Goal: Task Accomplishment & Management: Manage account settings

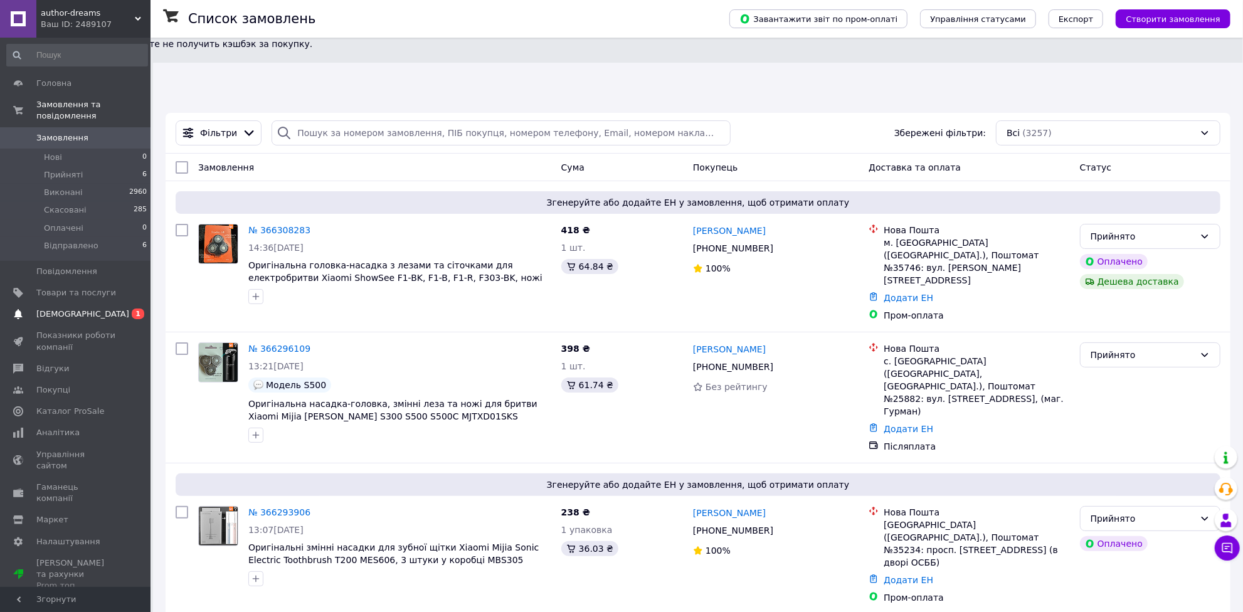
click at [60, 308] on span "[DEMOGRAPHIC_DATA]" at bounding box center [82, 313] width 93 height 11
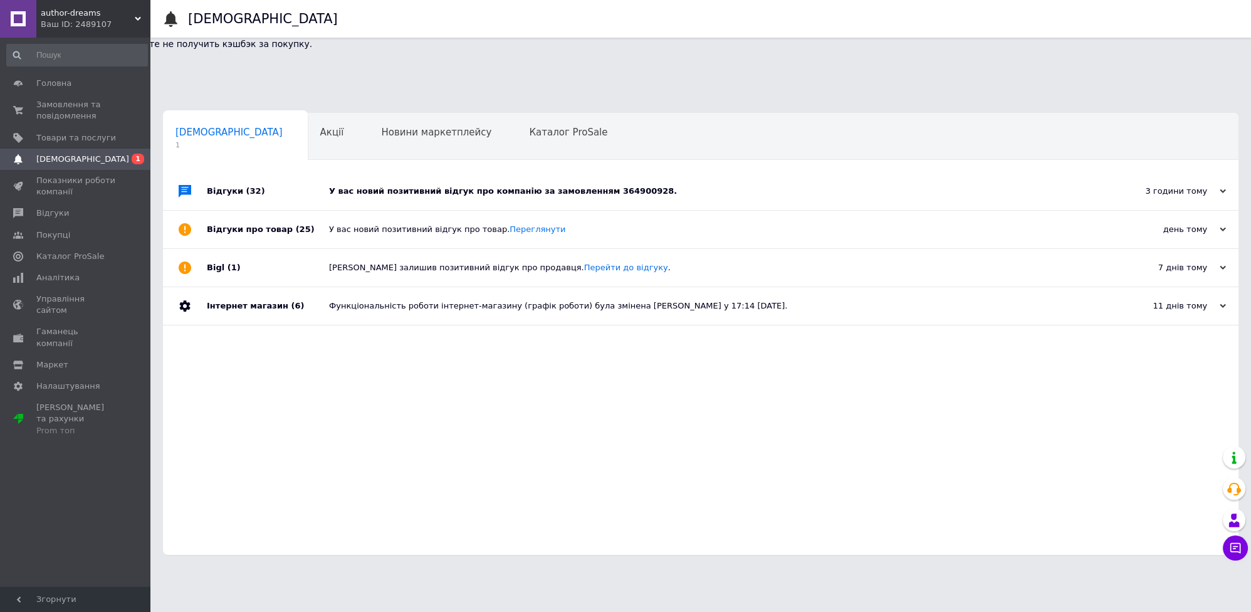
click at [472, 186] on div "У вас новий позитивний відгук про компанію за замовленням 364900928." at bounding box center [715, 191] width 772 height 11
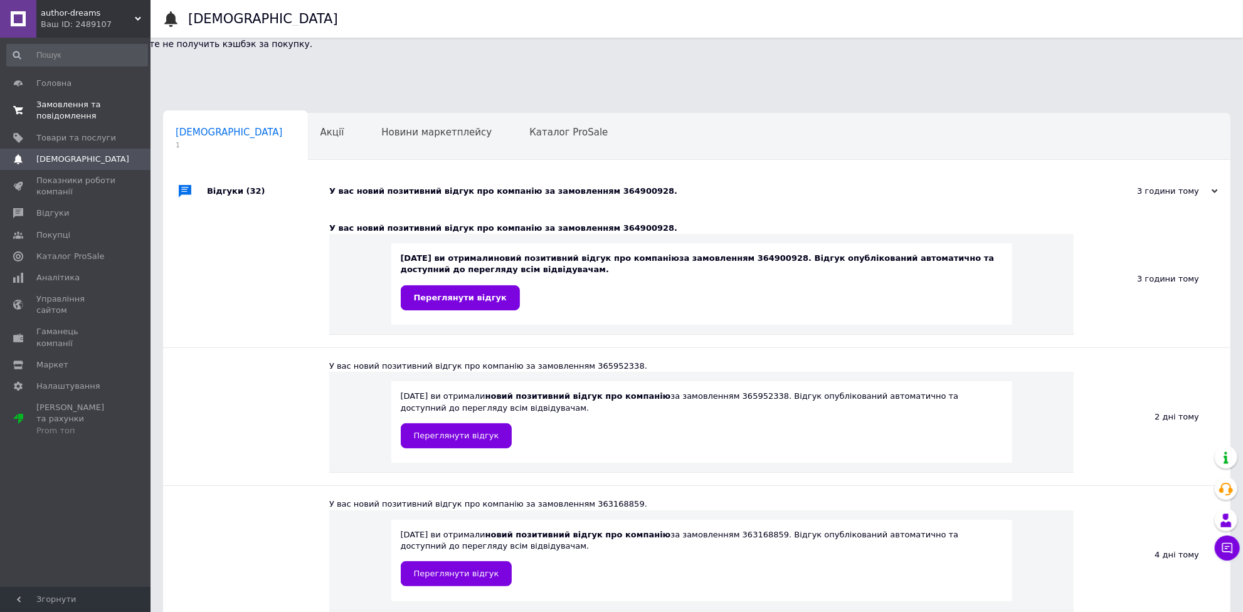
click at [63, 107] on span "Замовлення та повідомлення" at bounding box center [76, 110] width 80 height 23
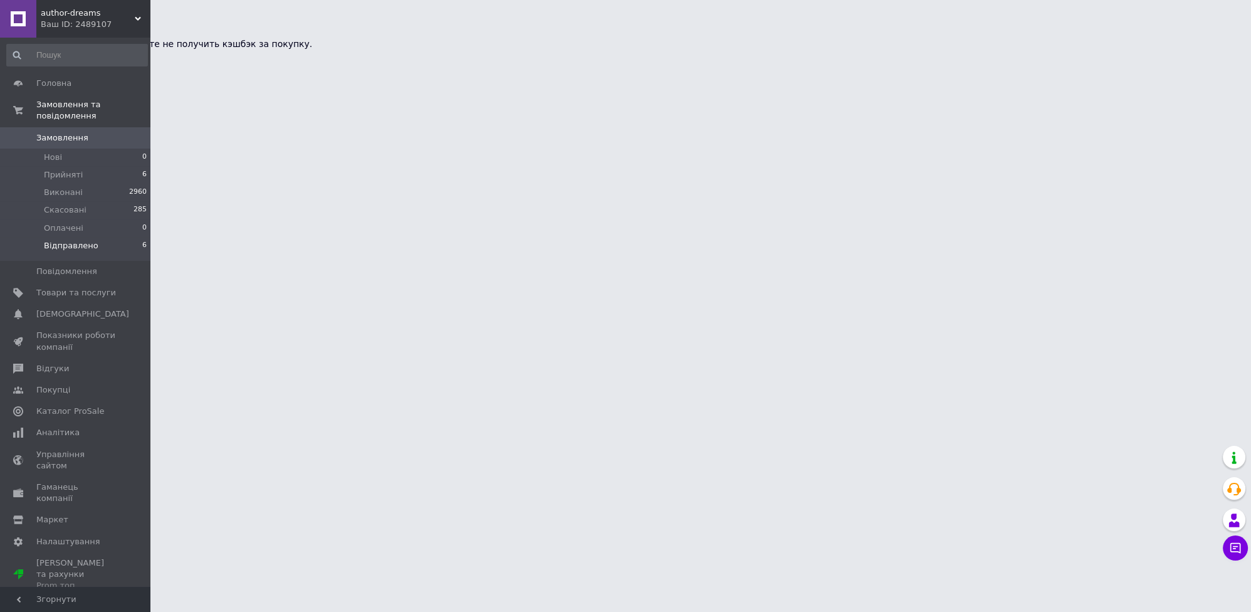
click at [82, 240] on span "Відправлено" at bounding box center [71, 245] width 55 height 11
click at [70, 240] on span "Відправлено" at bounding box center [71, 245] width 55 height 11
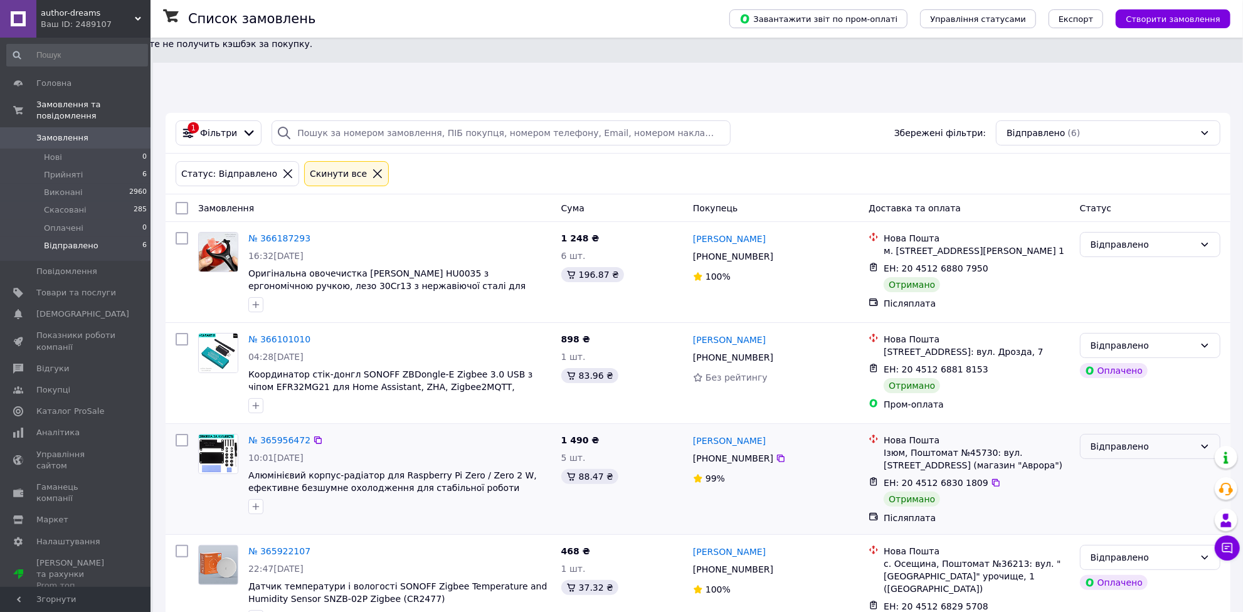
click at [1160, 440] on div "Відправлено" at bounding box center [1142, 447] width 104 height 14
click at [1123, 441] on li "Виконано" at bounding box center [1149, 440] width 139 height 23
click at [78, 166] on li "Прийняті 6" at bounding box center [77, 175] width 154 height 18
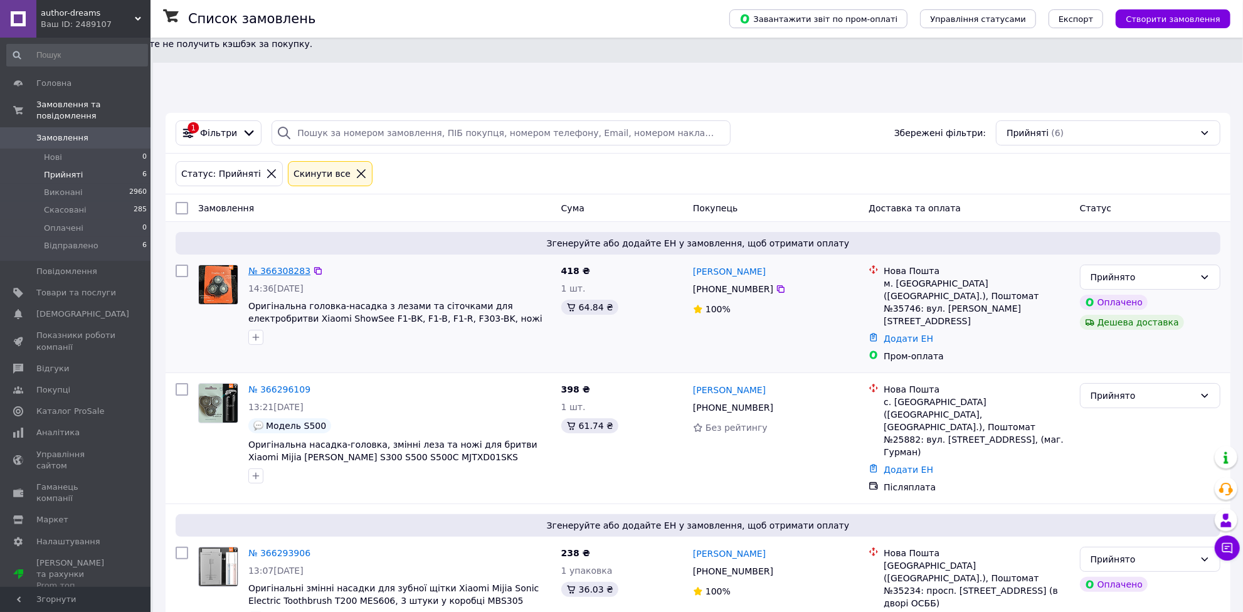
click at [287, 266] on link "№ 366308283" at bounding box center [279, 271] width 62 height 10
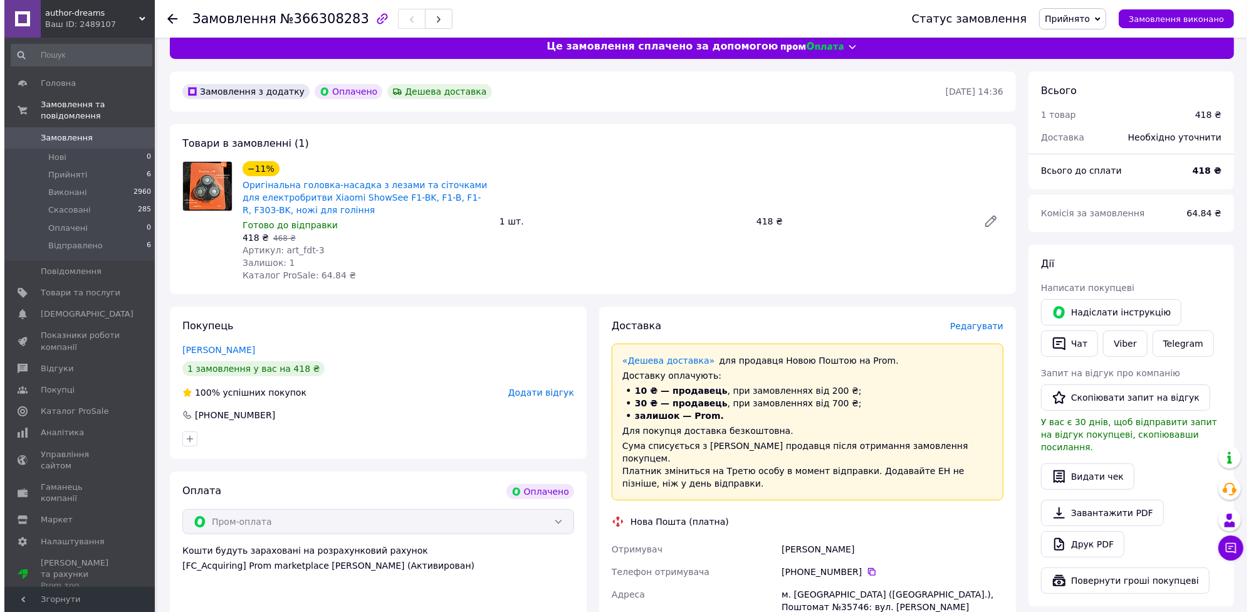
scroll to position [55, 0]
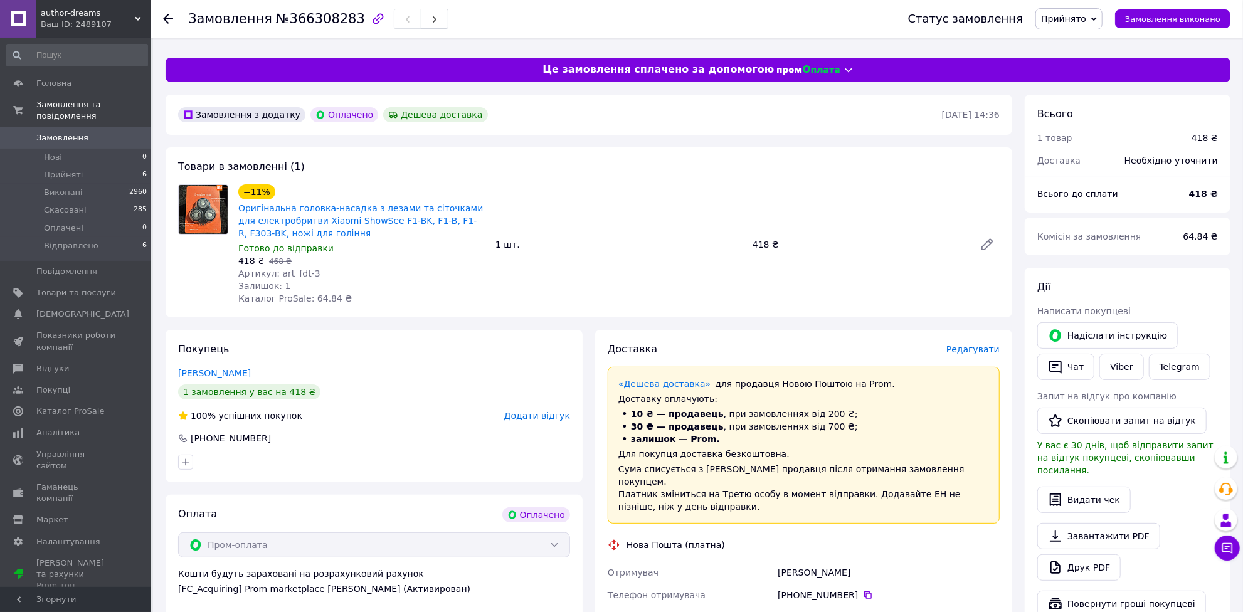
click at [973, 344] on span "Редагувати" at bounding box center [972, 349] width 53 height 10
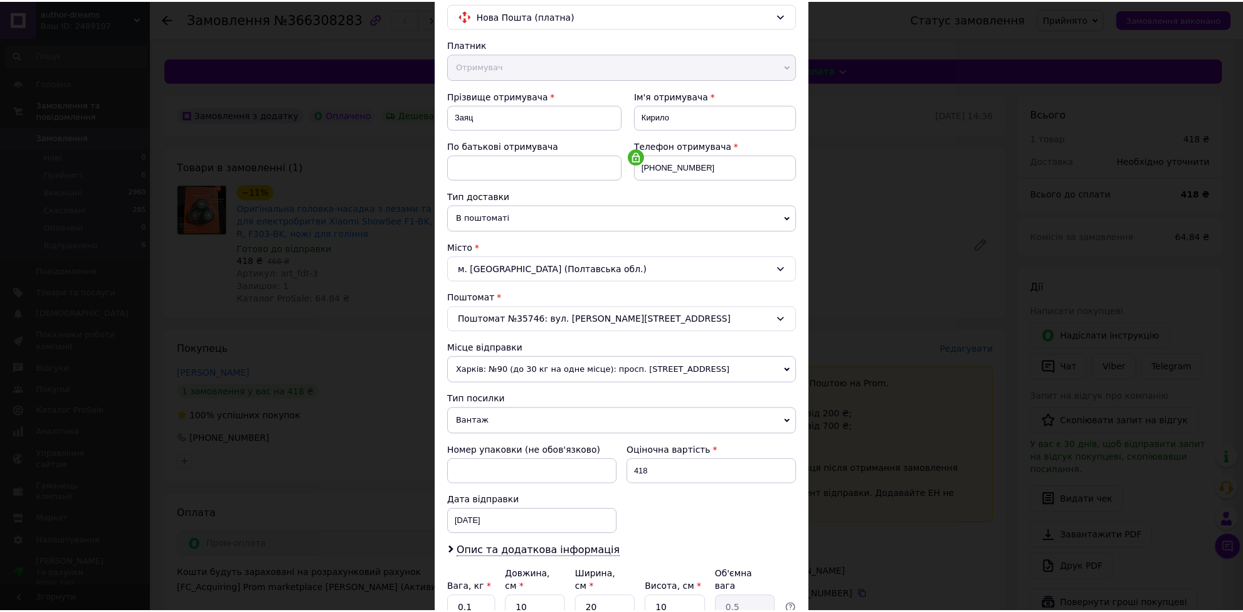
scroll to position [0, 0]
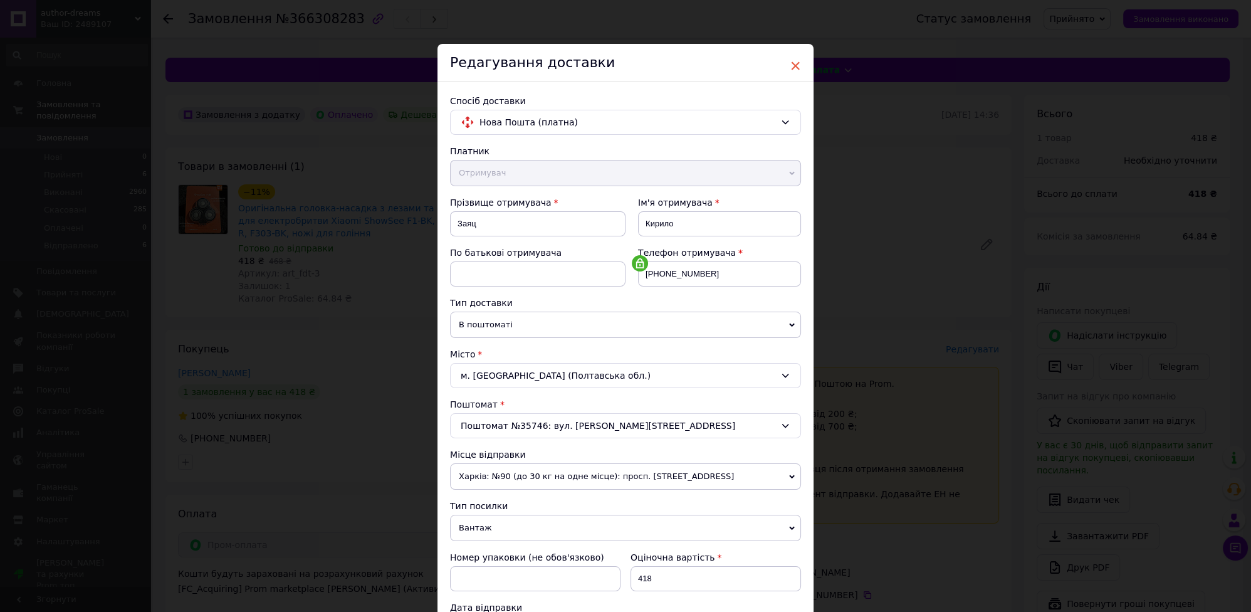
click at [790, 66] on span "×" at bounding box center [795, 65] width 11 height 21
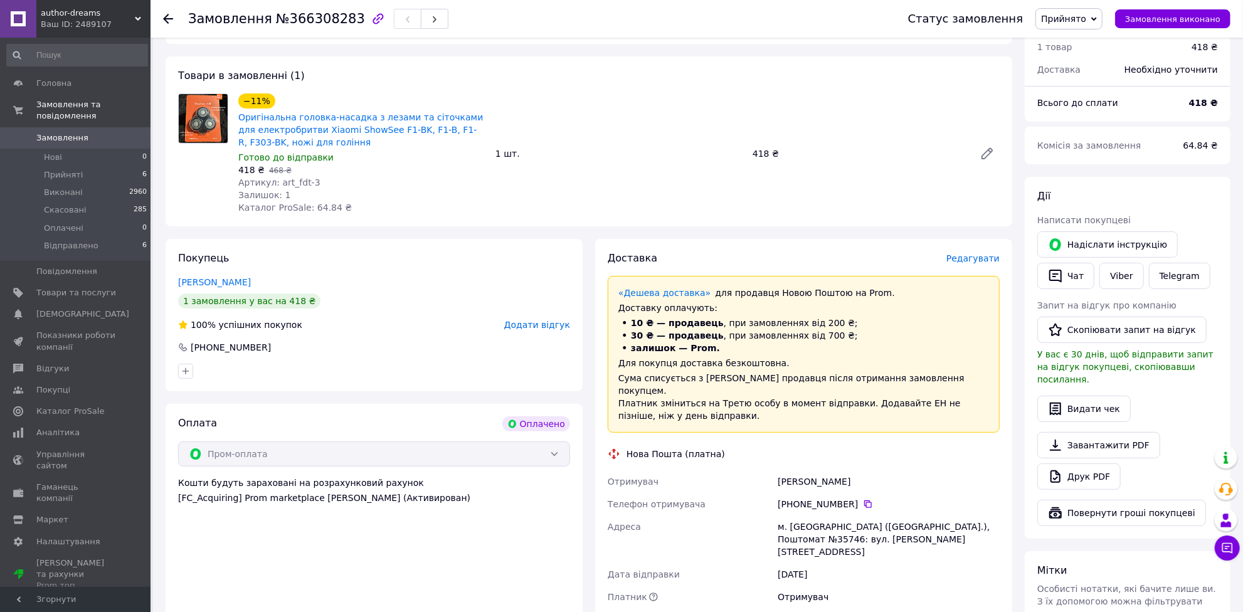
scroll to position [397, 0]
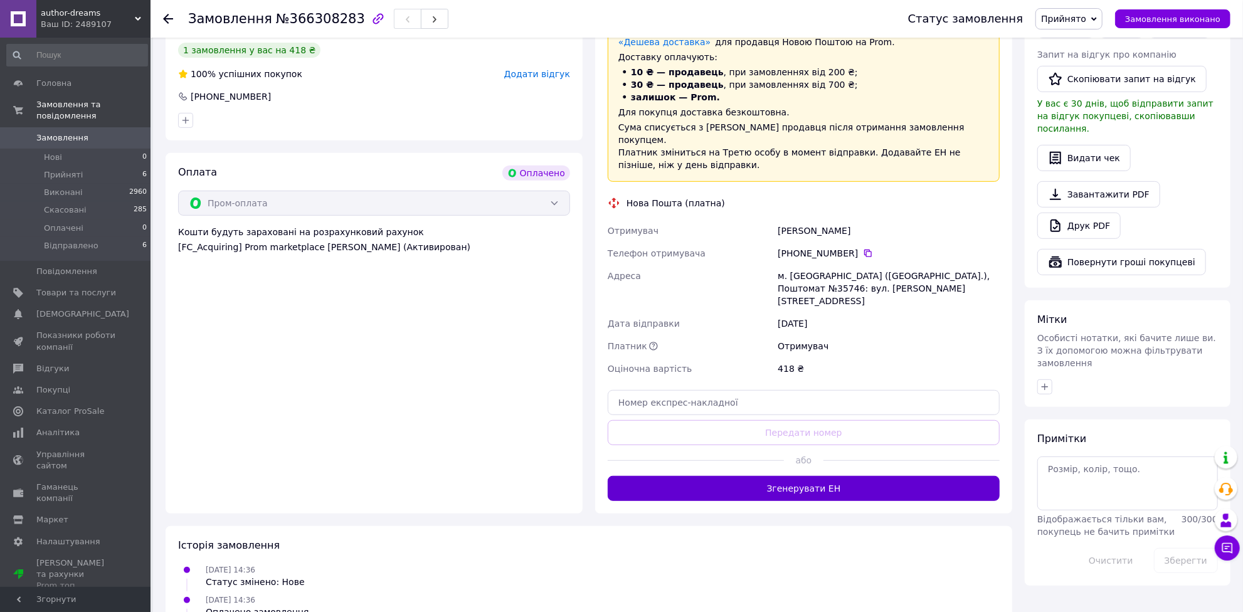
click at [839, 476] on button "Згенерувати ЕН" at bounding box center [804, 488] width 392 height 25
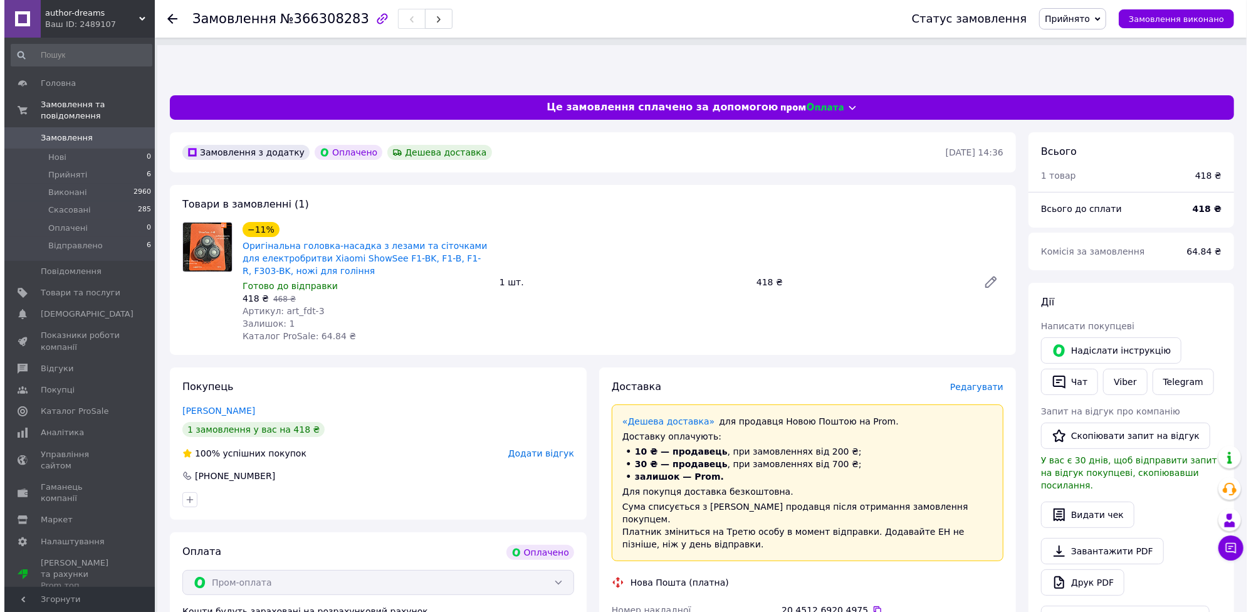
scroll to position [0, 0]
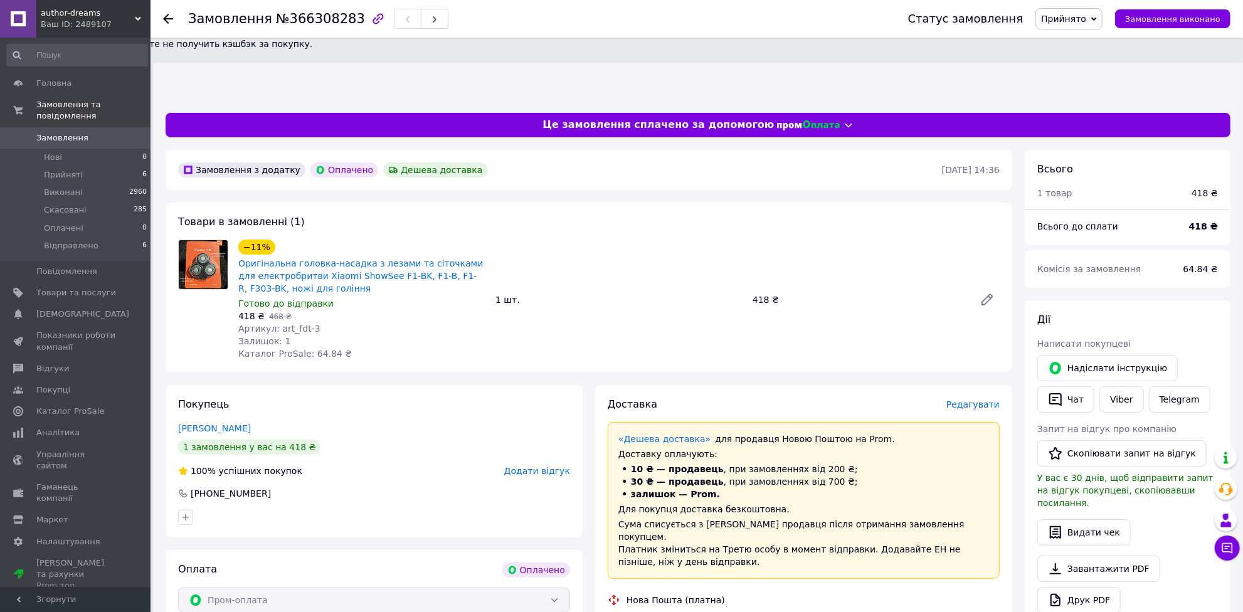
click at [171, 17] on icon at bounding box center [168, 19] width 10 height 10
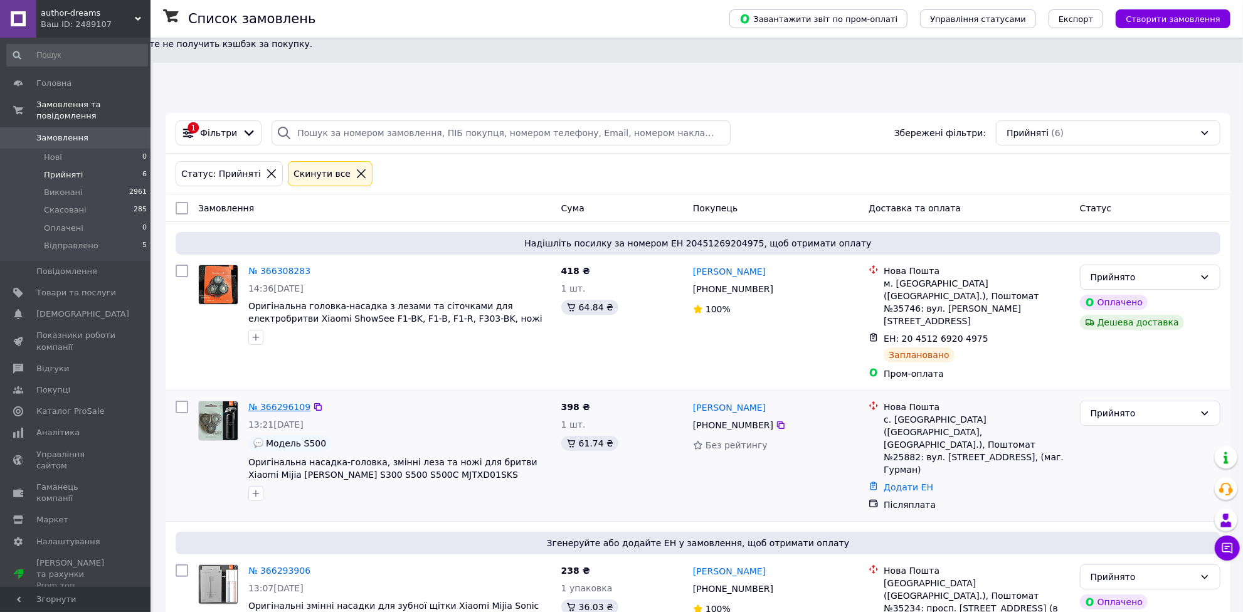
click at [282, 402] on link "№ 366296109" at bounding box center [279, 407] width 62 height 10
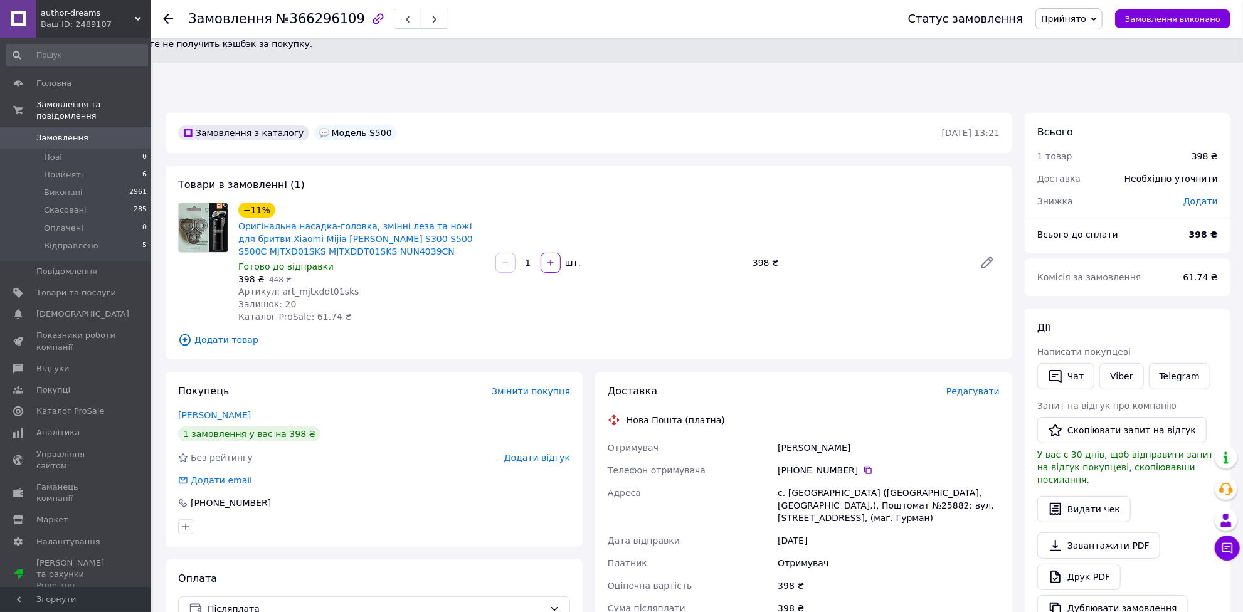
click at [976, 386] on span "Редагувати" at bounding box center [972, 391] width 53 height 10
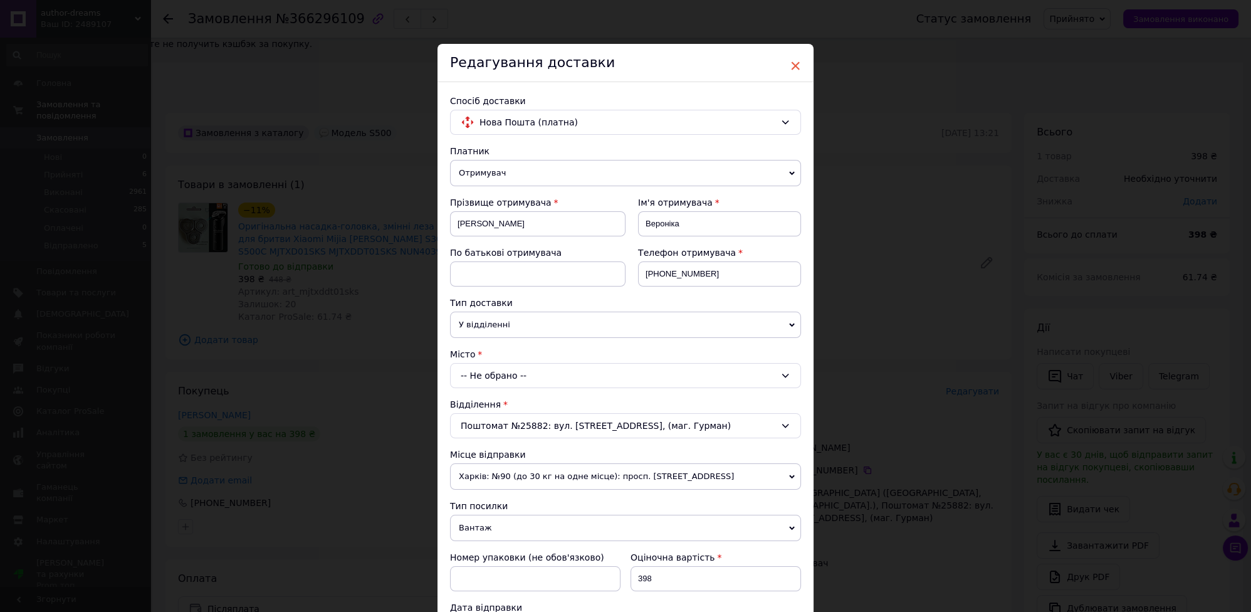
click at [794, 60] on span "×" at bounding box center [795, 65] width 11 height 21
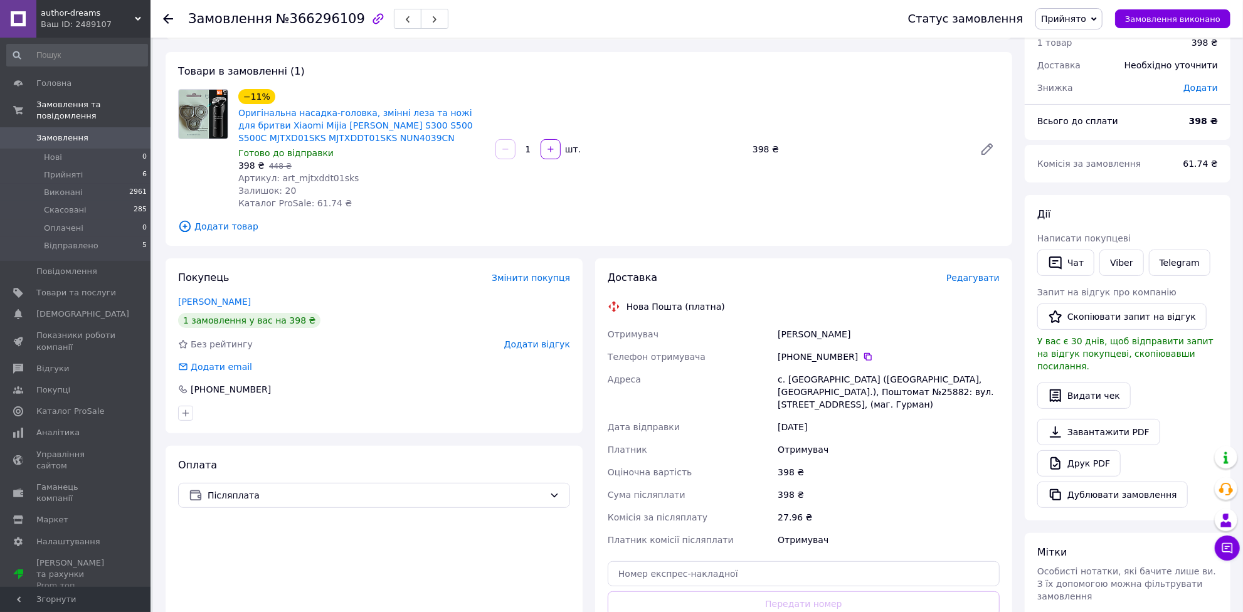
scroll to position [251, 0]
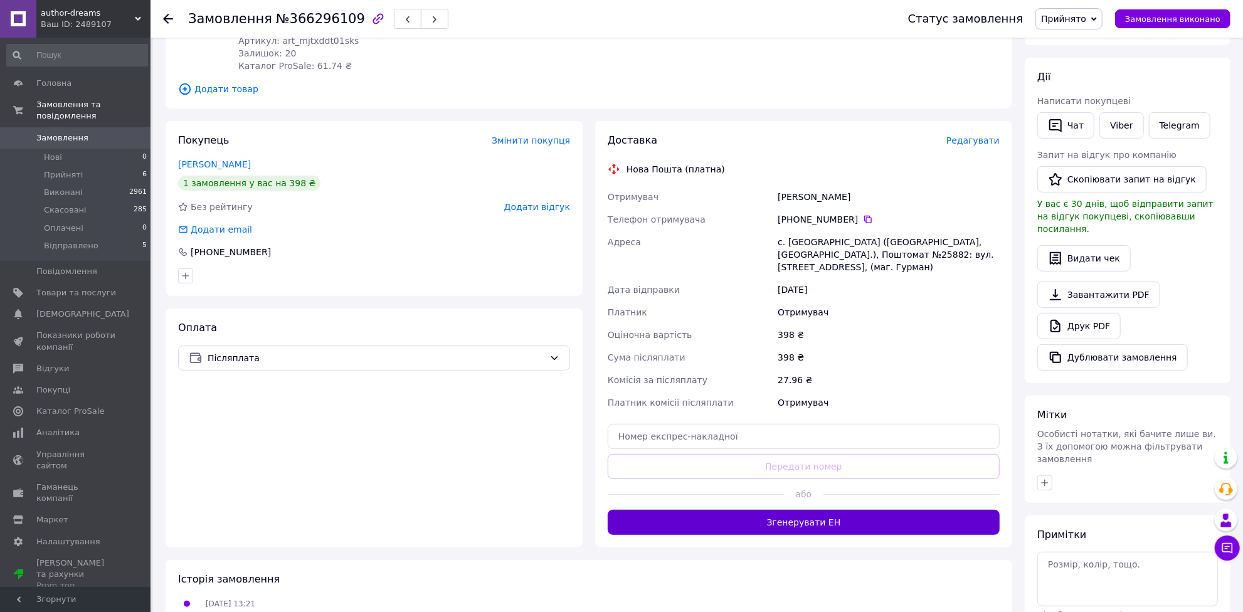
click at [841, 510] on button "Згенерувати ЕН" at bounding box center [804, 522] width 392 height 25
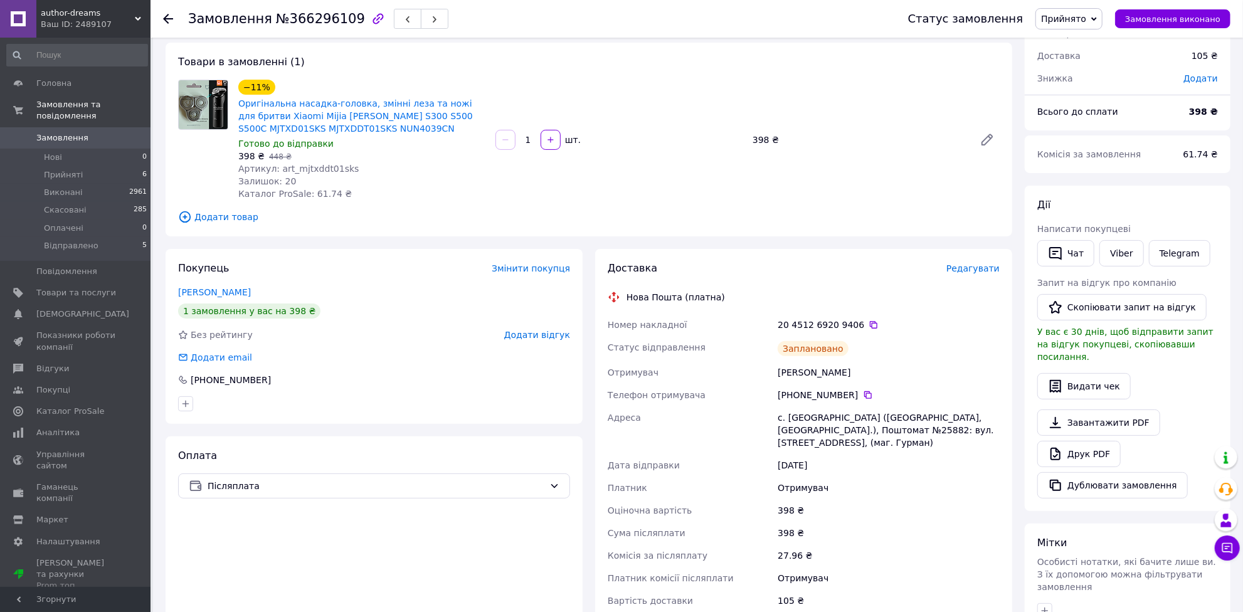
scroll to position [0, 0]
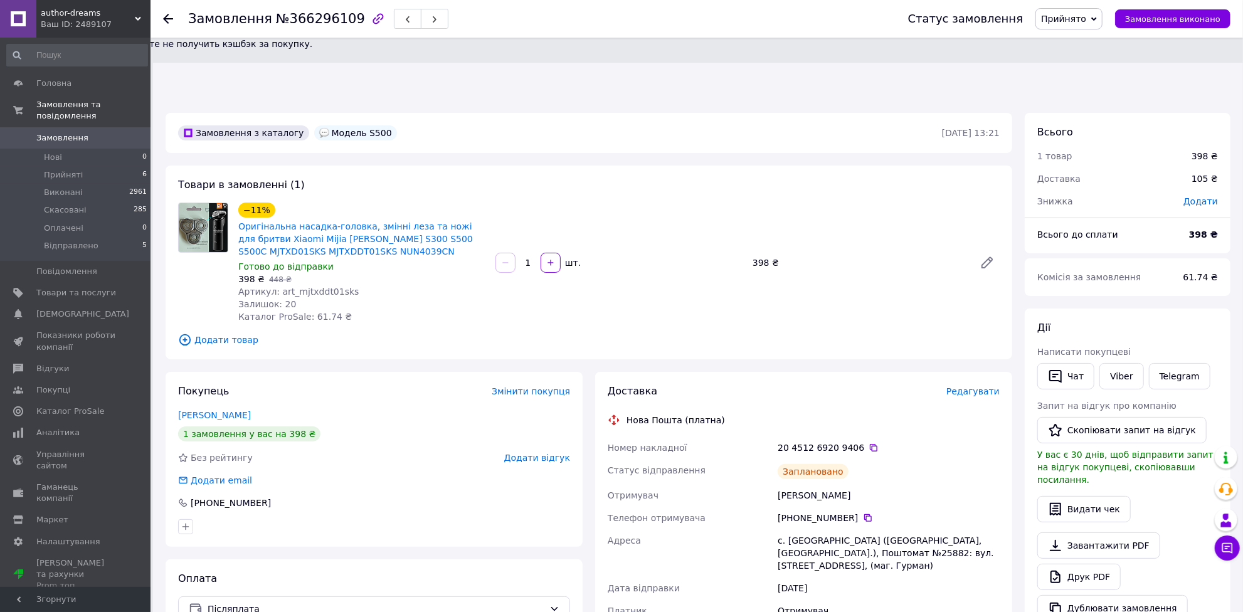
click at [169, 19] on icon at bounding box center [168, 19] width 10 height 10
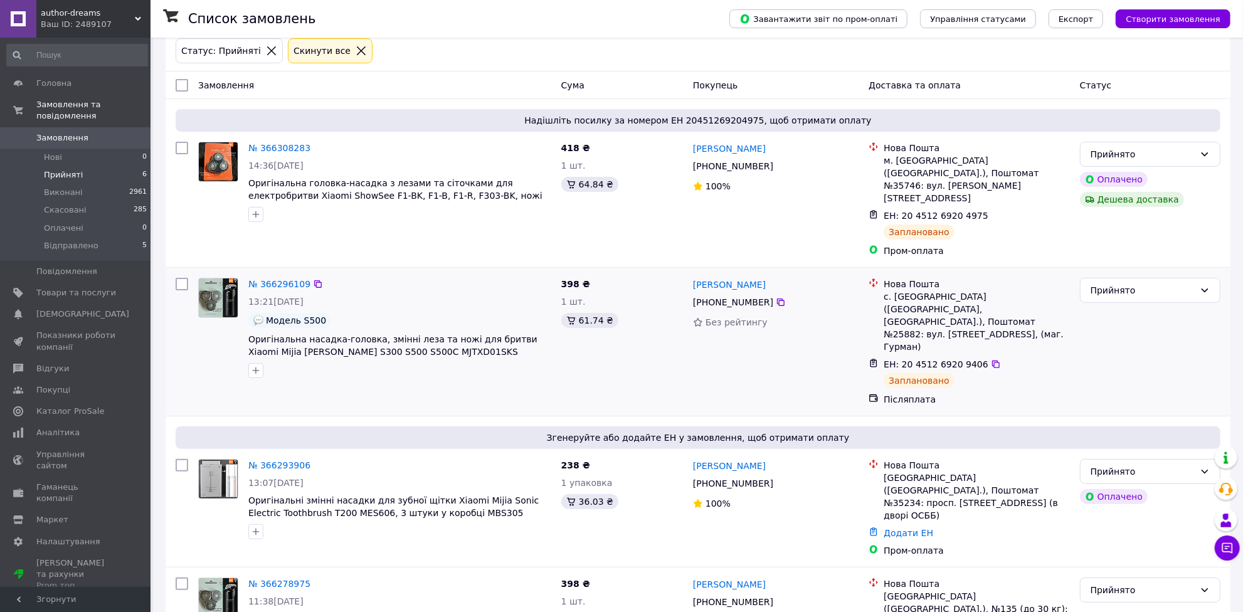
scroll to position [171, 0]
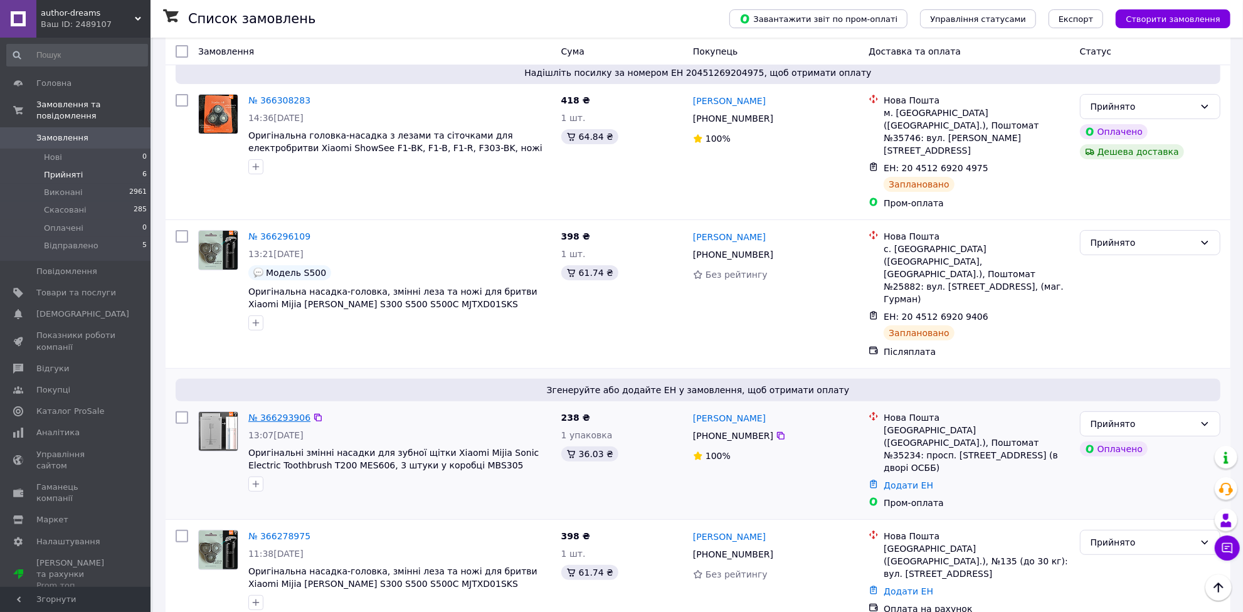
click at [290, 413] on link "№ 366293906" at bounding box center [279, 418] width 62 height 10
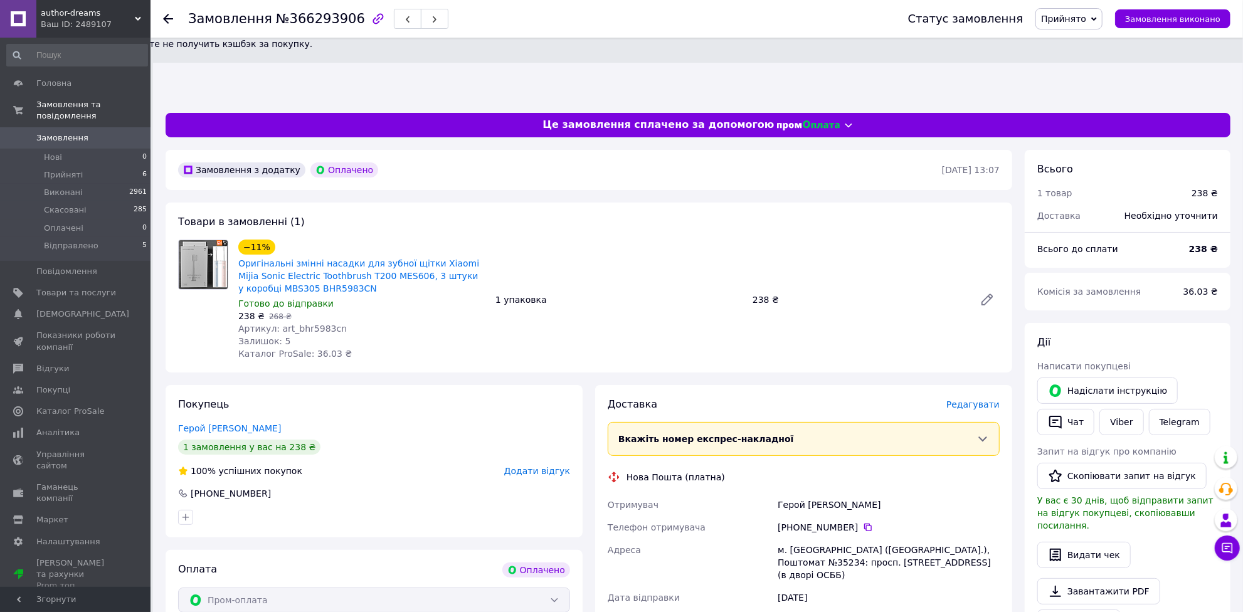
click at [970, 399] on span "Редагувати" at bounding box center [972, 404] width 53 height 10
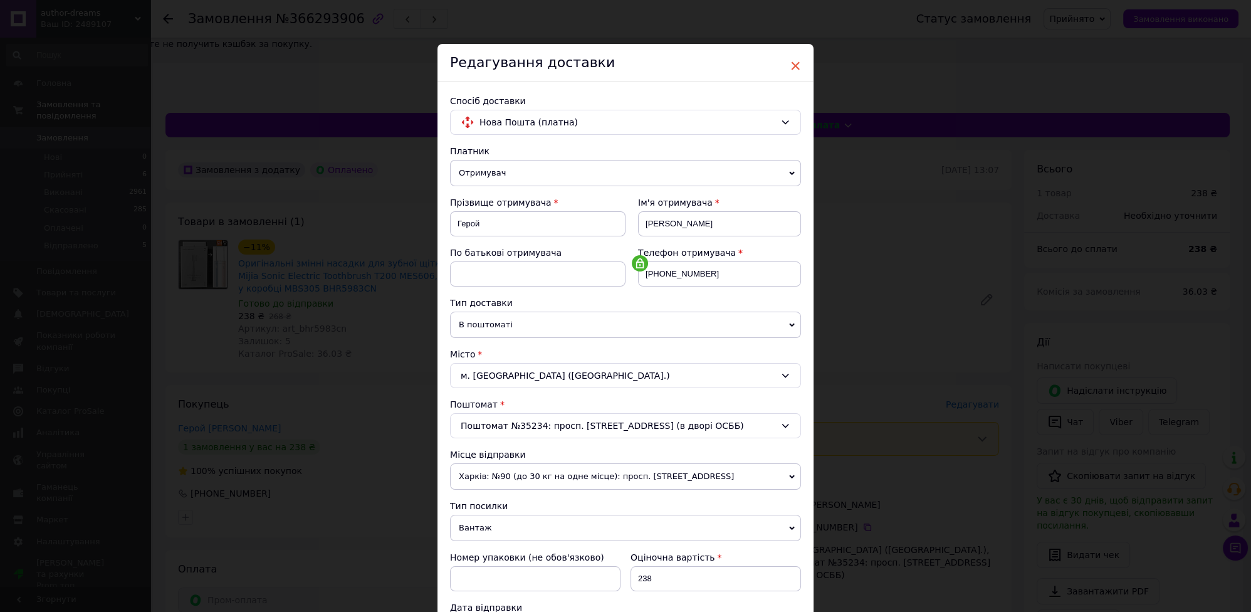
click at [790, 61] on span "×" at bounding box center [795, 65] width 11 height 21
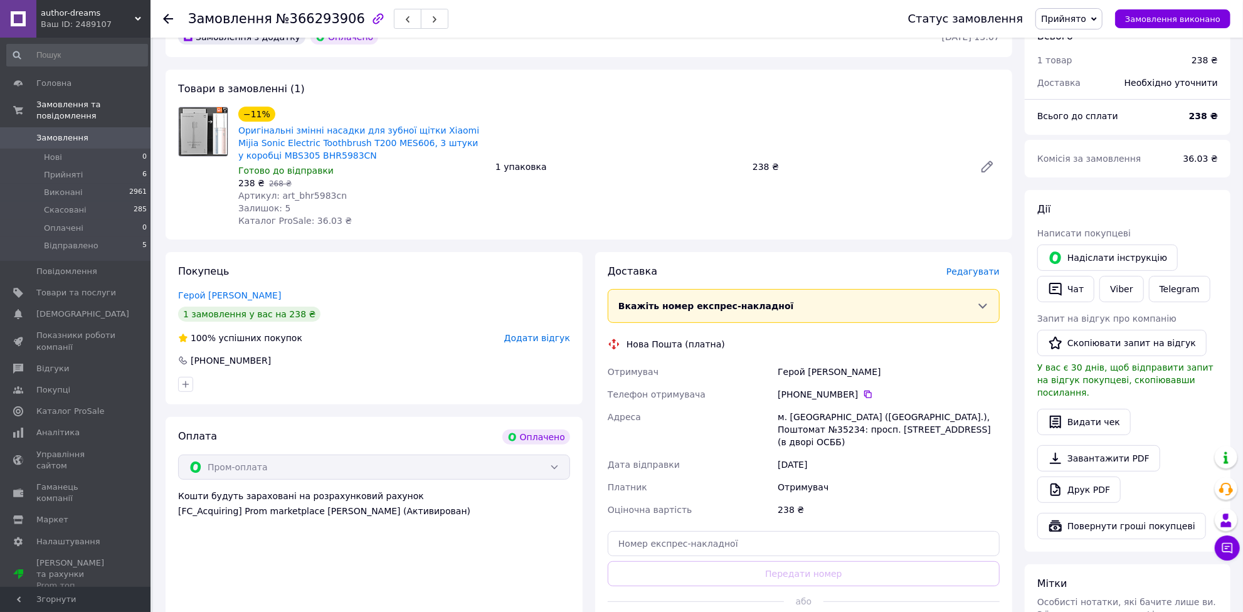
scroll to position [290, 0]
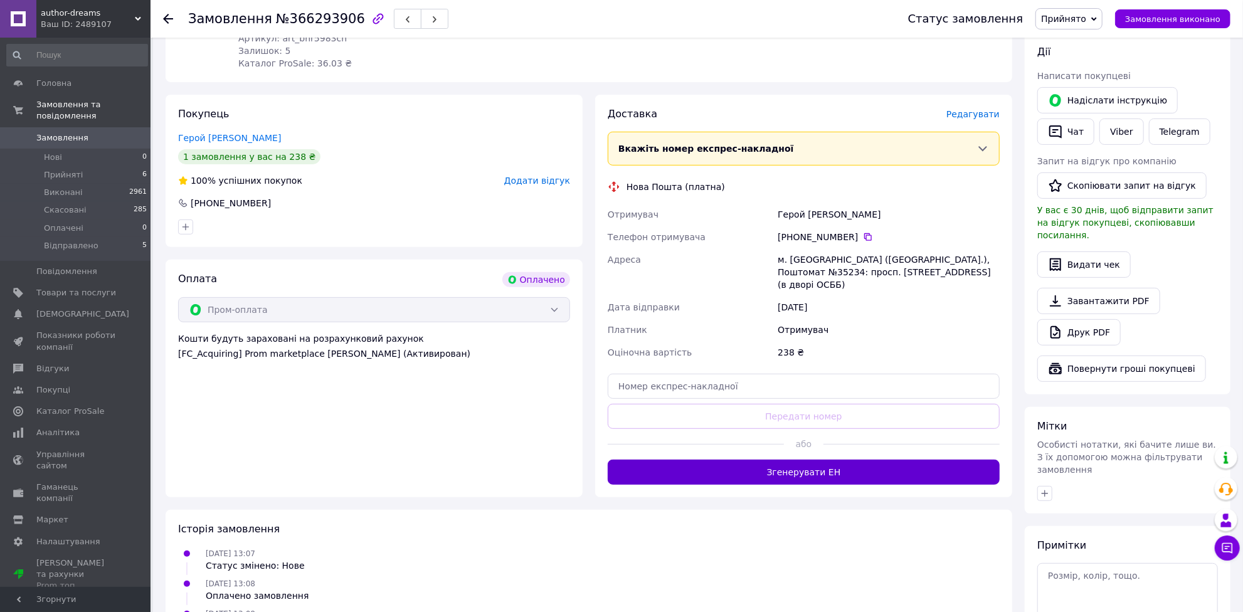
click at [832, 460] on button "Згенерувати ЕН" at bounding box center [804, 472] width 392 height 25
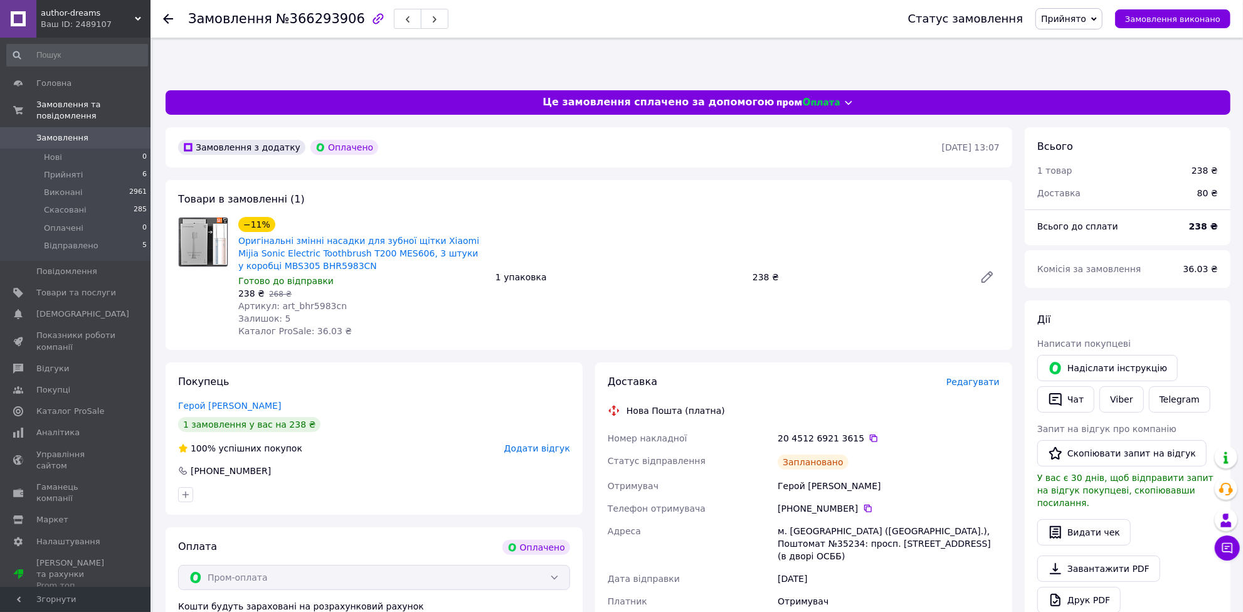
scroll to position [0, 0]
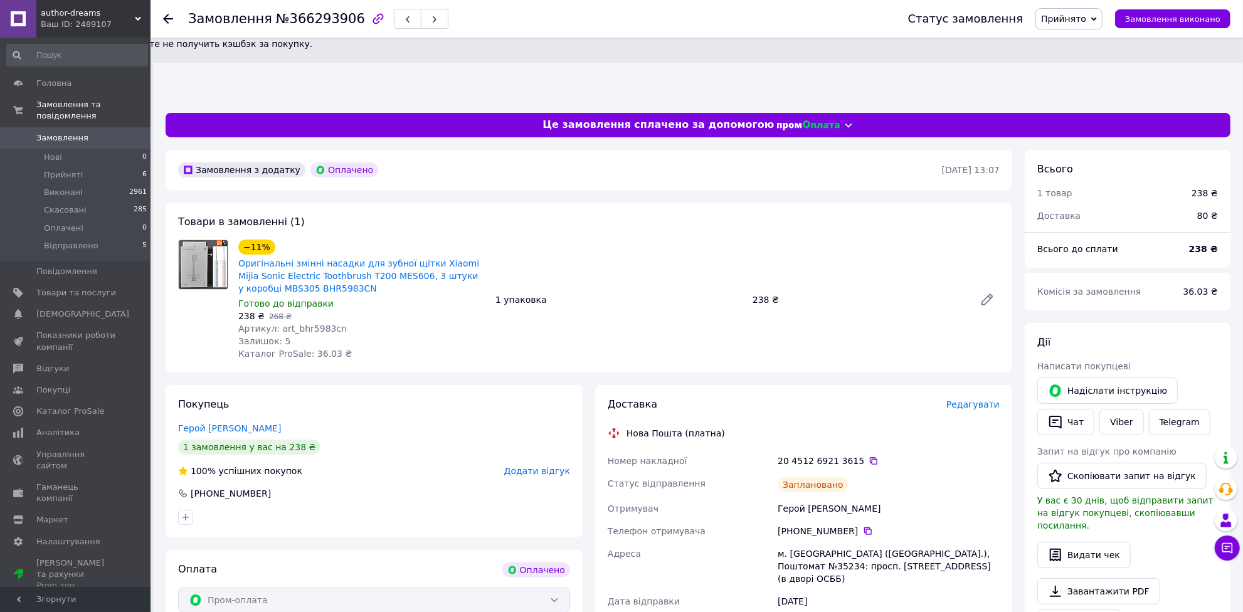
click at [171, 18] on icon at bounding box center [168, 19] width 10 height 10
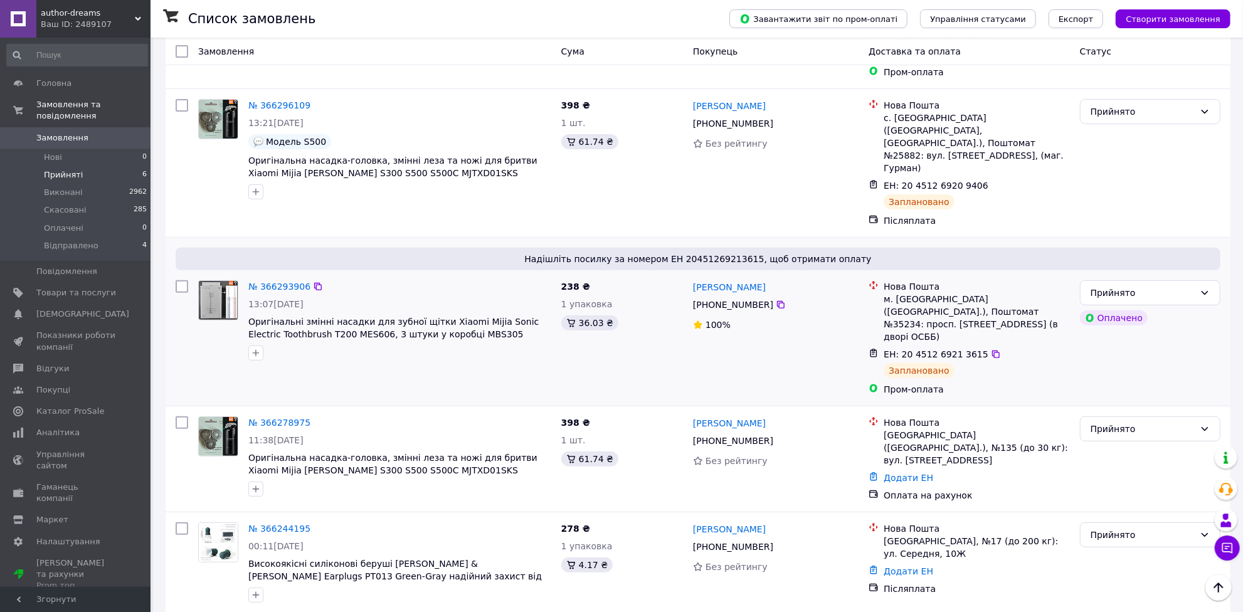
scroll to position [302, 0]
click at [271, 417] on link "№ 366278975" at bounding box center [279, 422] width 62 height 10
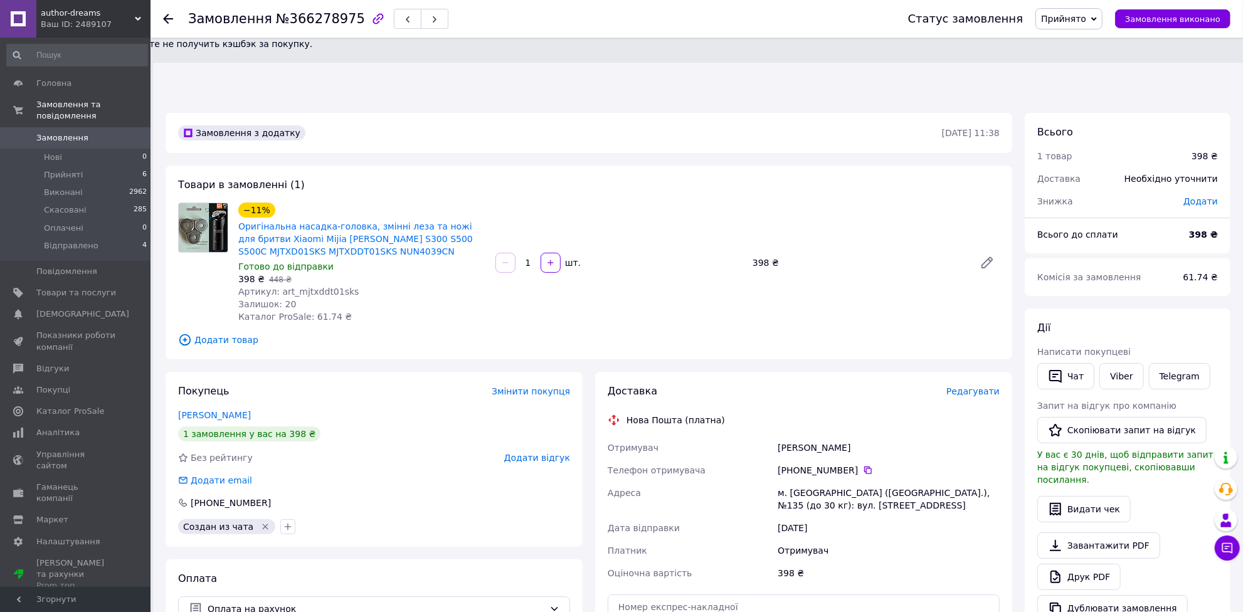
click at [967, 386] on span "Редагувати" at bounding box center [972, 391] width 53 height 10
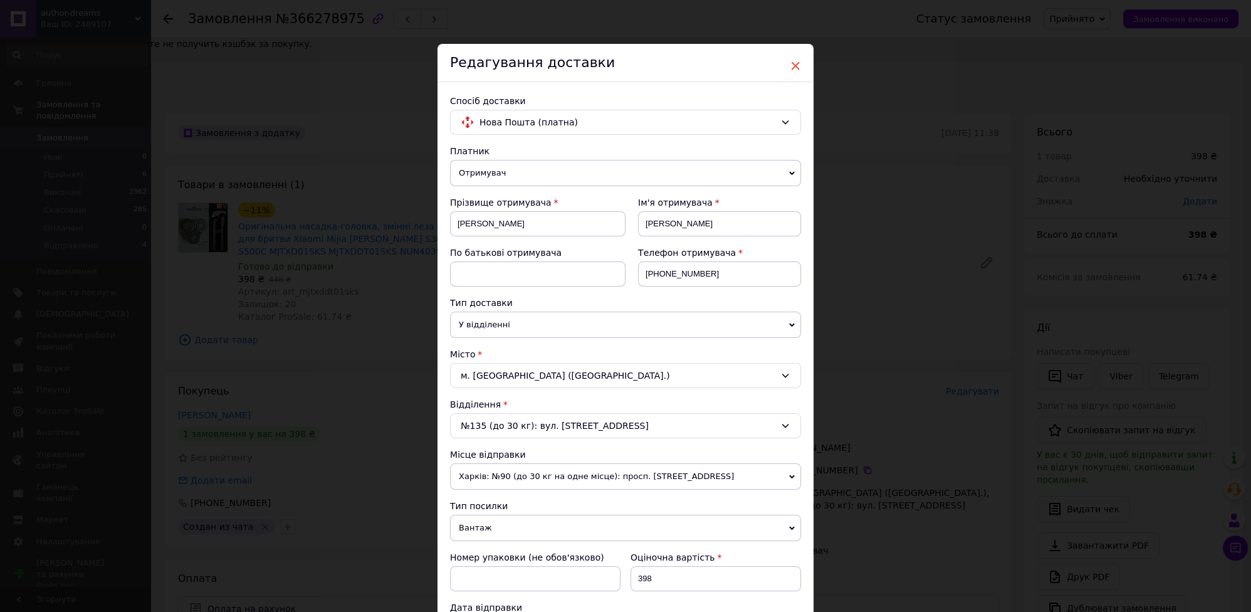
click at [795, 65] on span "×" at bounding box center [795, 65] width 11 height 21
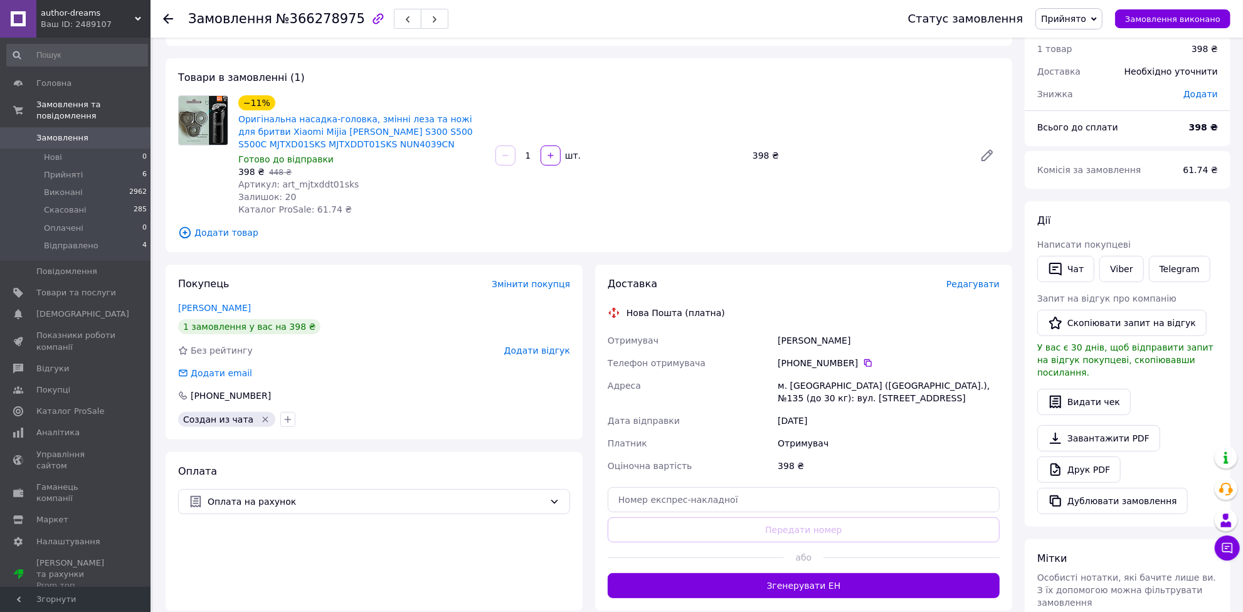
scroll to position [240, 0]
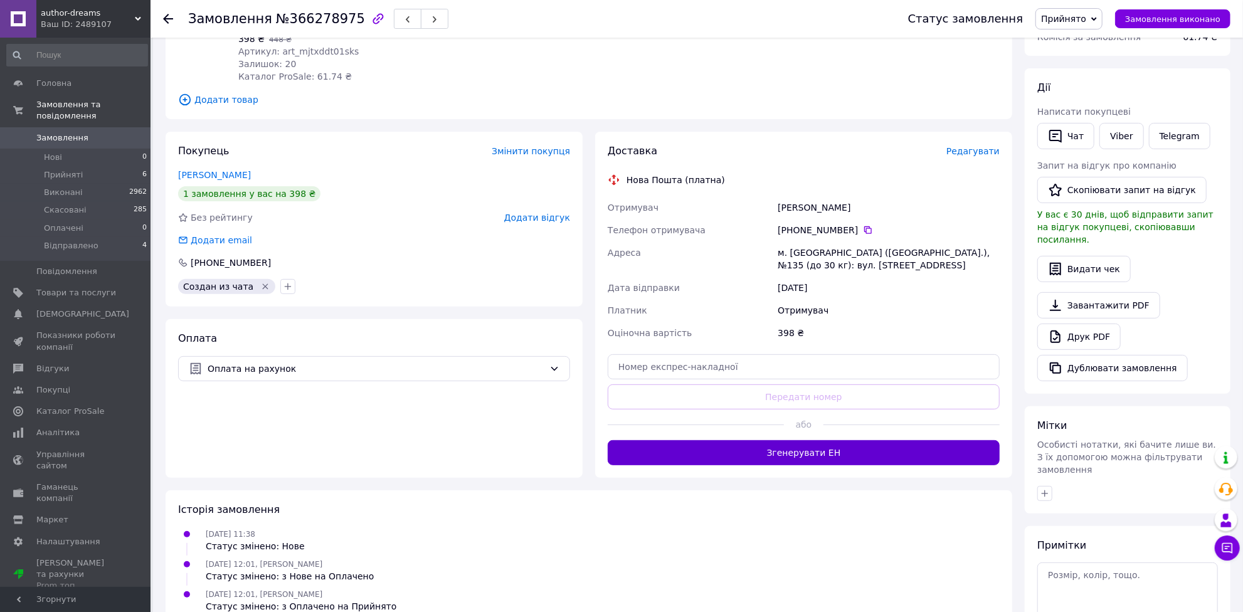
click at [873, 440] on button "Згенерувати ЕН" at bounding box center [804, 452] width 392 height 25
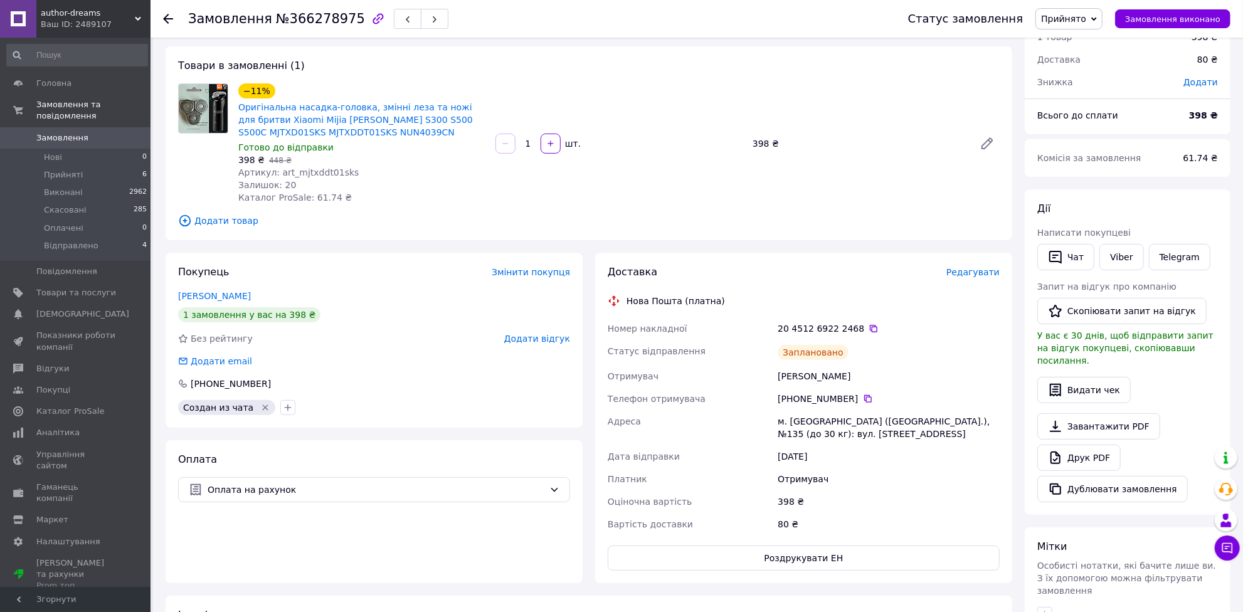
scroll to position [0, 0]
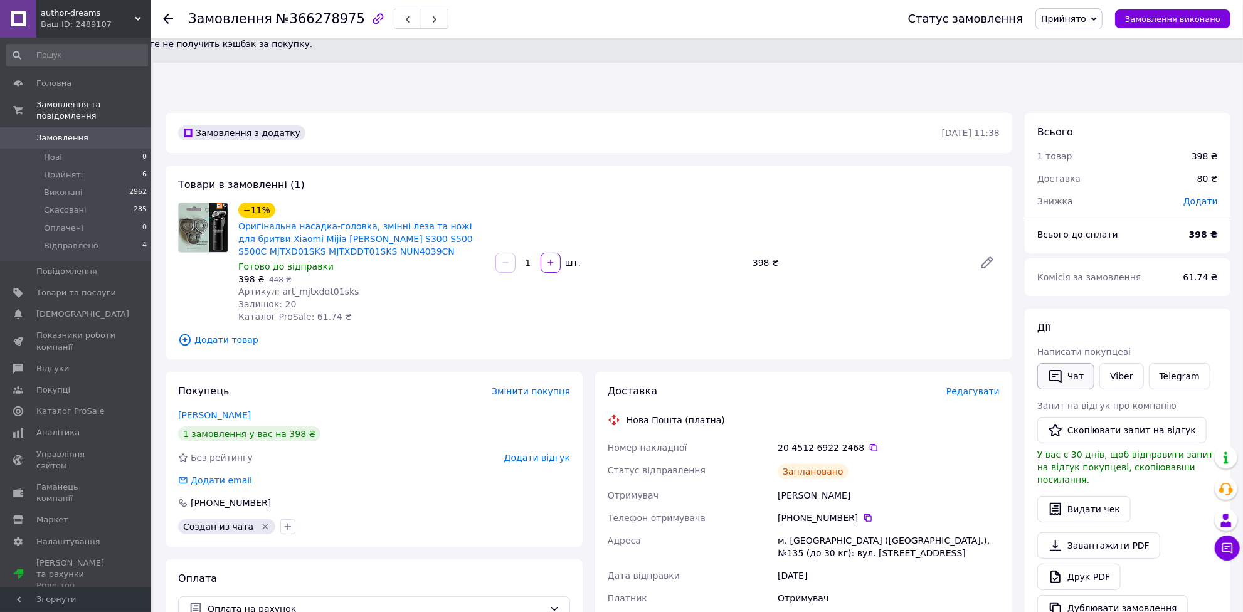
click at [1075, 363] on button "Чат" at bounding box center [1065, 376] width 57 height 26
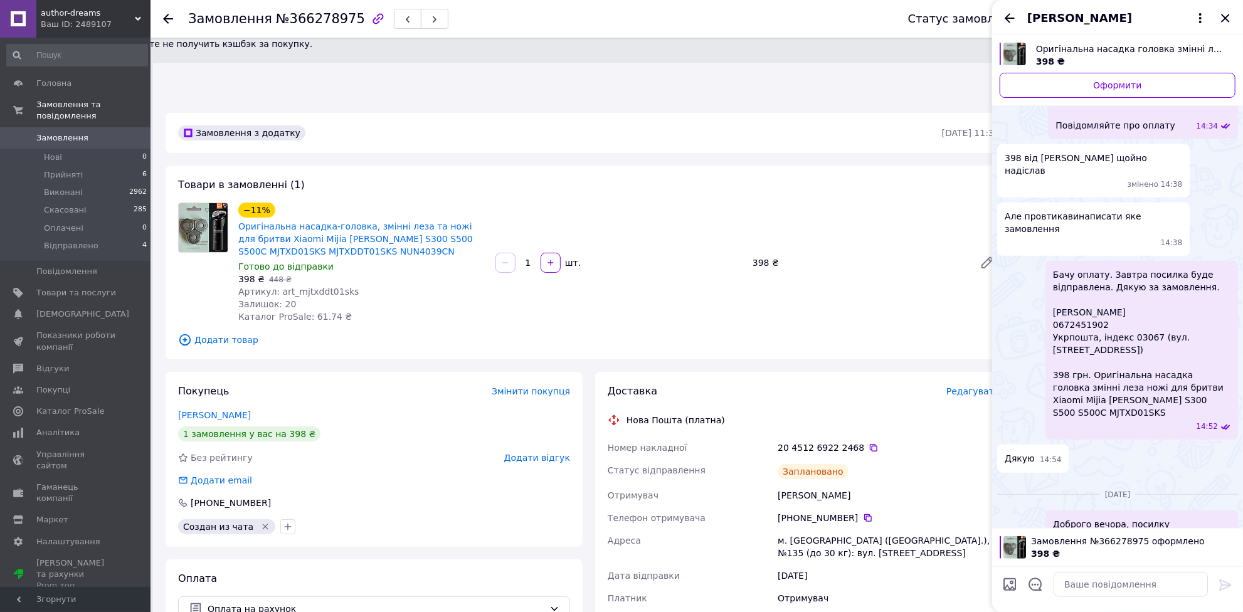
scroll to position [513, 0]
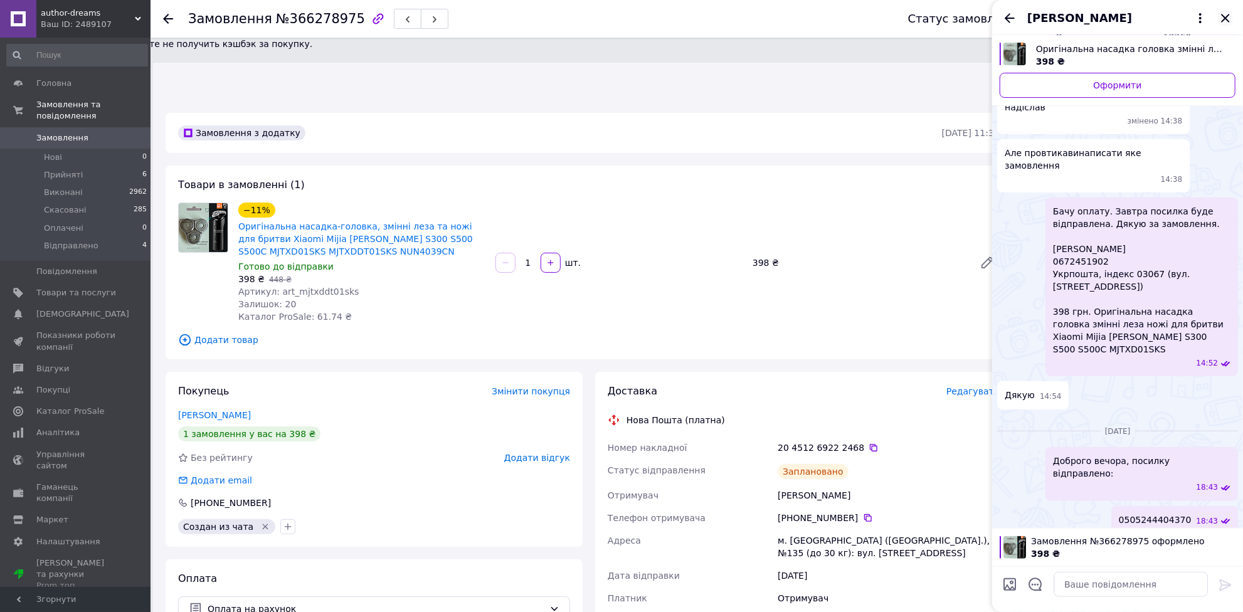
click at [1225, 23] on icon "Закрити" at bounding box center [1225, 18] width 15 height 15
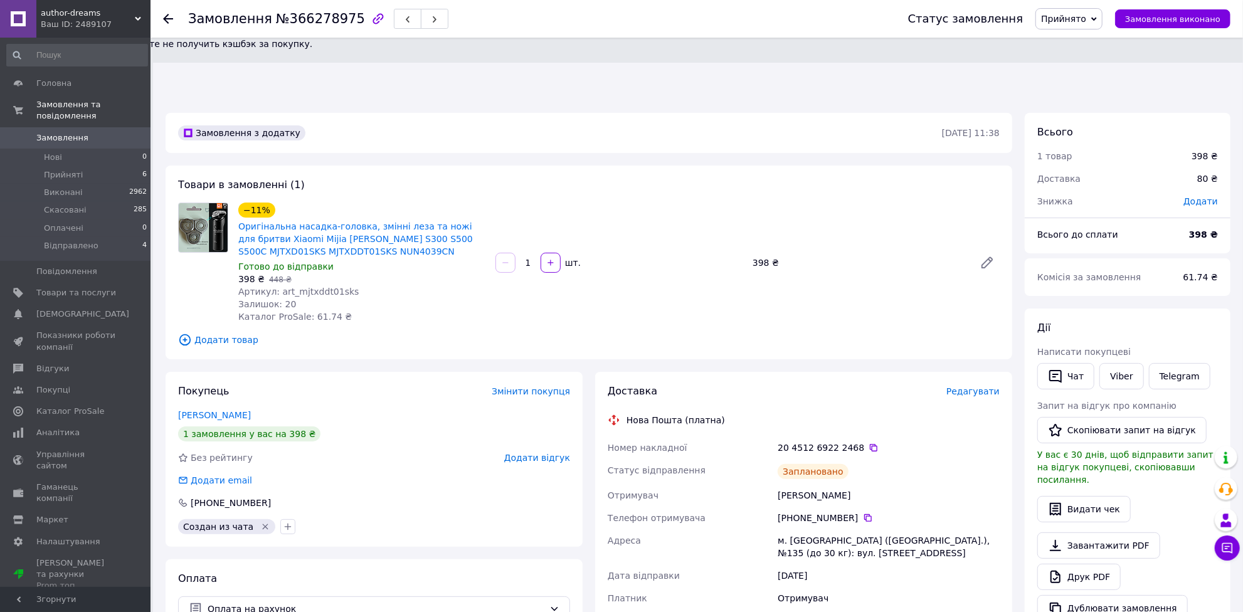
click at [1020, 259] on div "Всього 1 товар 398 ₴ Доставка 80 ₴ Знижка Додати Всього до сплати 398 ₴ Комісія…" at bounding box center [1127, 522] width 218 height 819
click at [166, 16] on use at bounding box center [168, 19] width 10 height 10
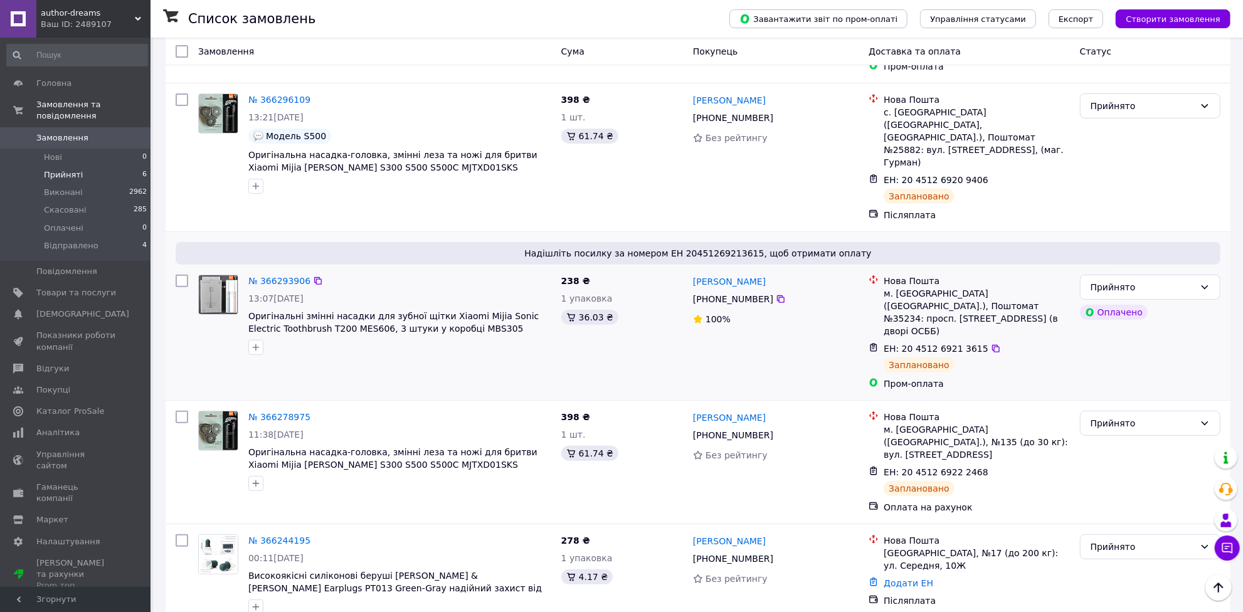
scroll to position [312, 0]
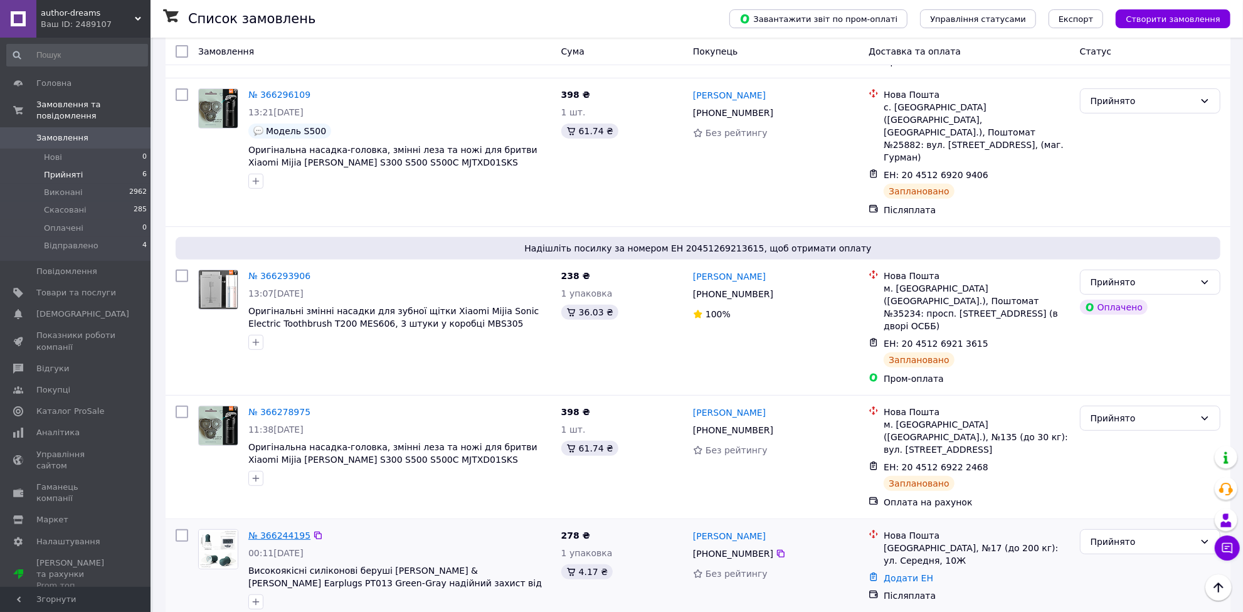
click at [282, 530] on link "№ 366244195" at bounding box center [279, 535] width 62 height 10
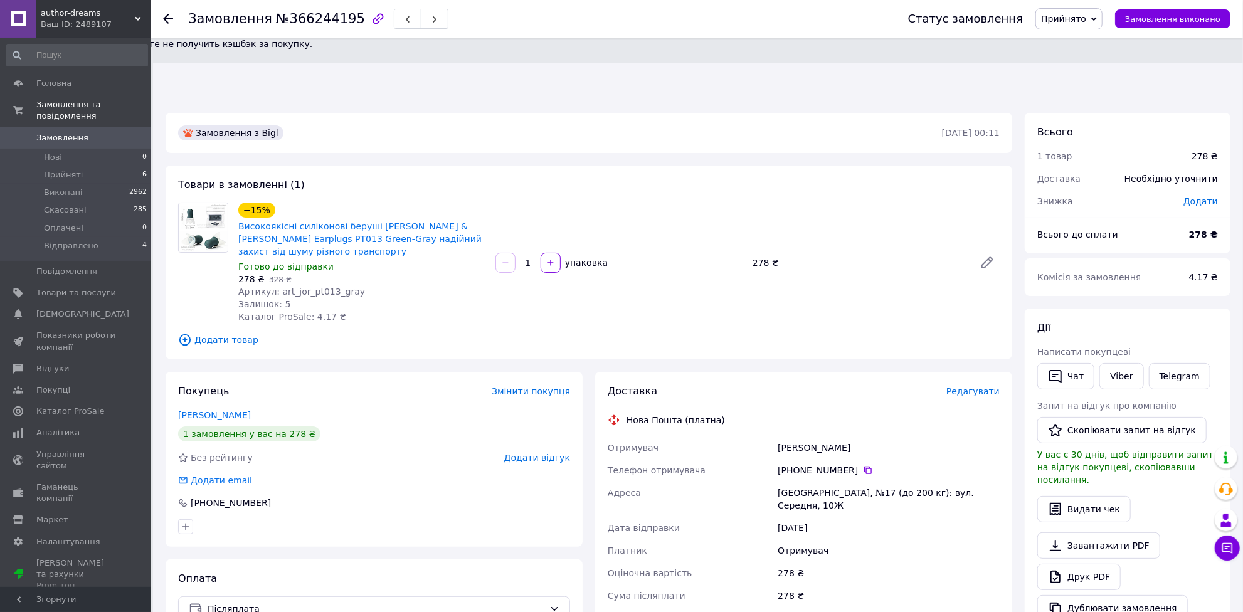
click at [972, 386] on span "Редагувати" at bounding box center [972, 391] width 53 height 10
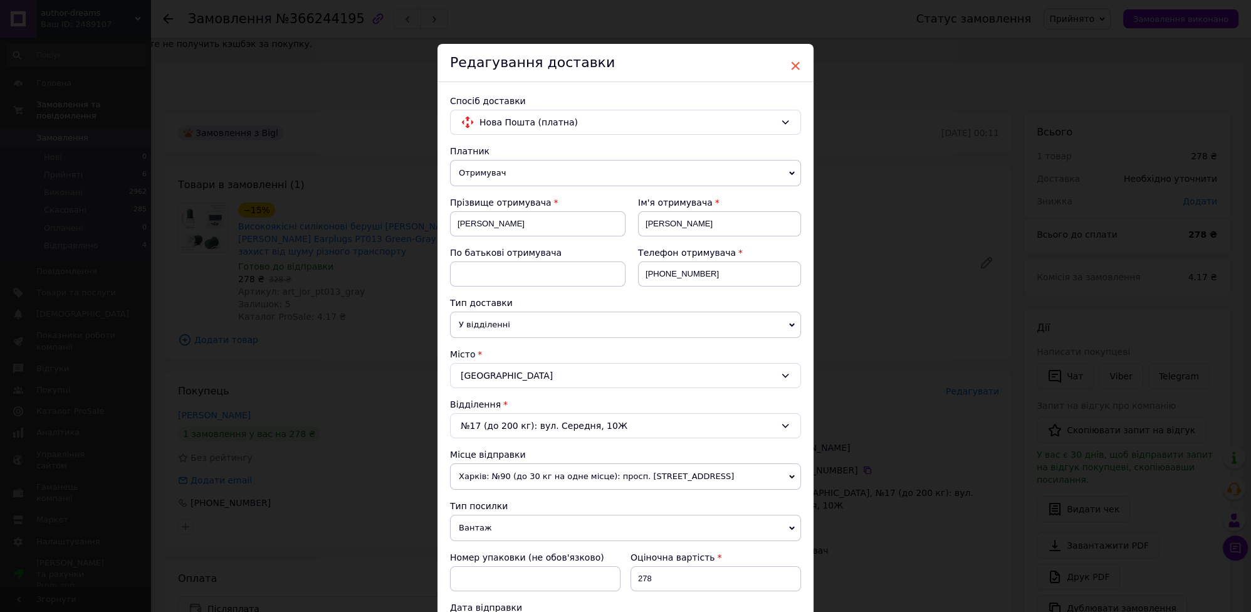
click at [794, 64] on span "×" at bounding box center [795, 65] width 11 height 21
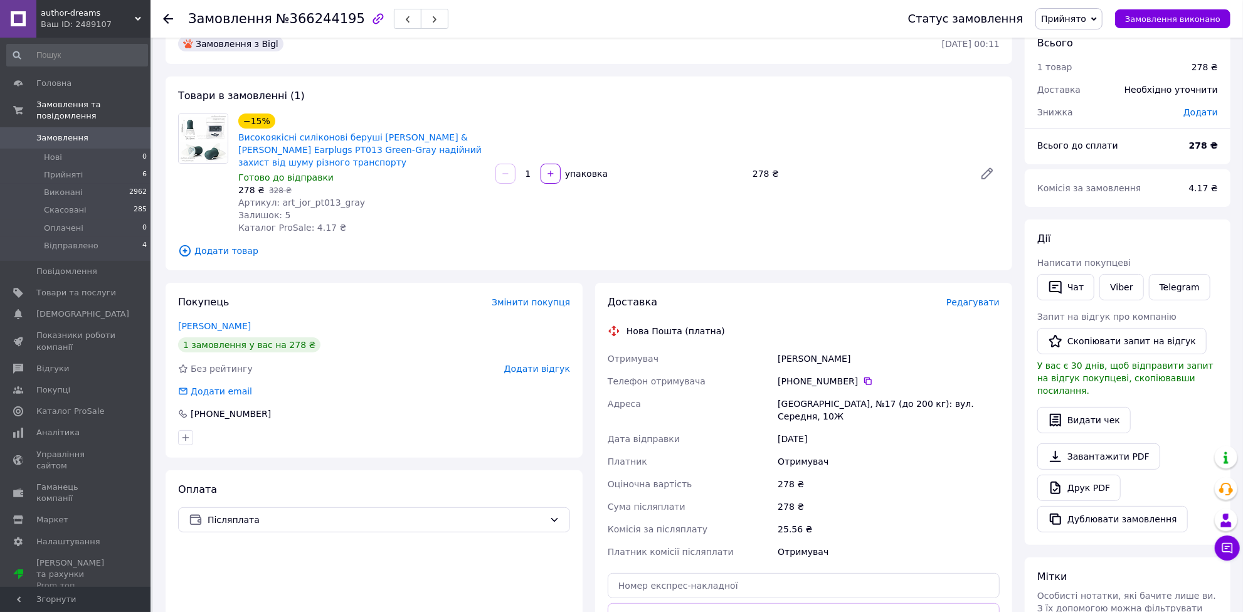
scroll to position [240, 0]
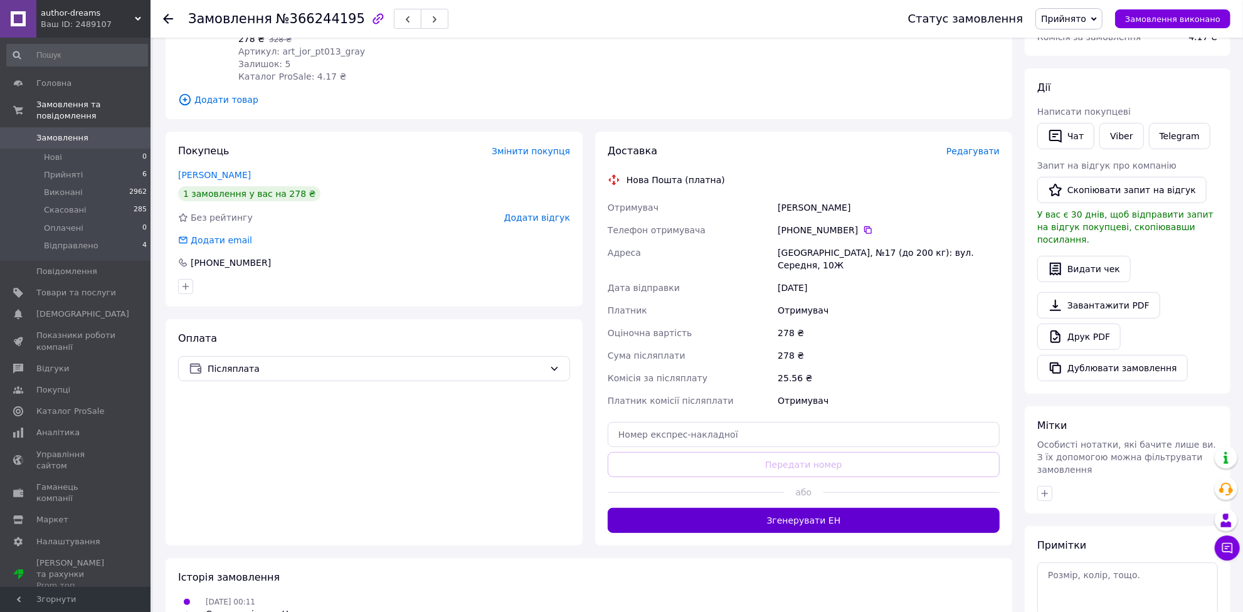
click at [873, 508] on button "Згенерувати ЕН" at bounding box center [804, 520] width 392 height 25
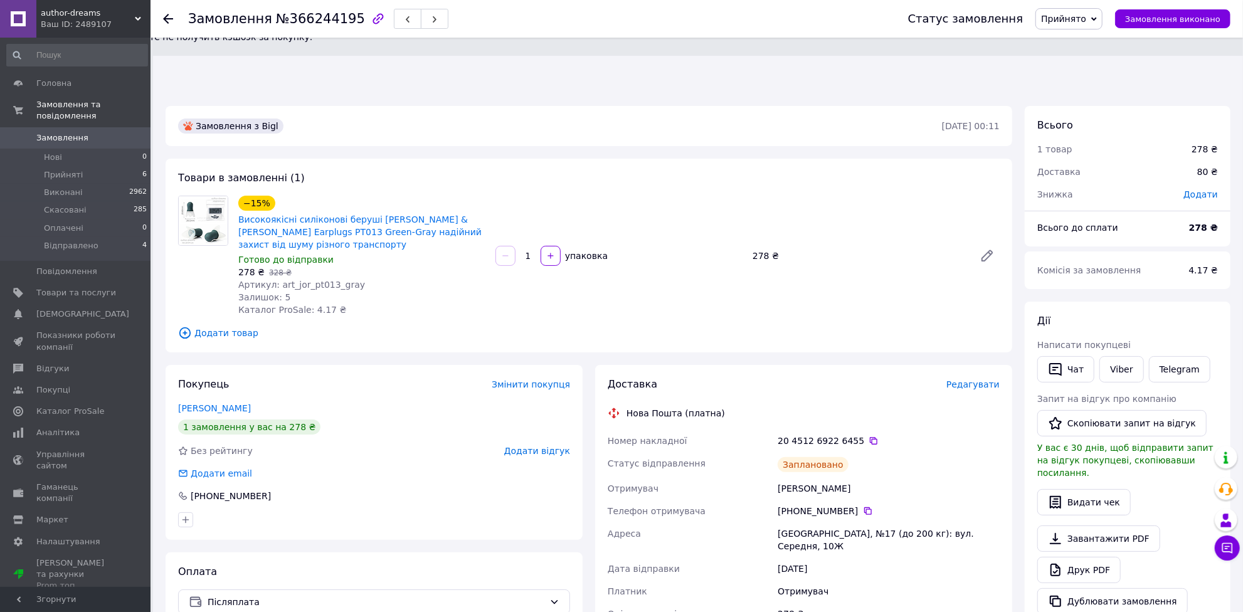
scroll to position [0, 0]
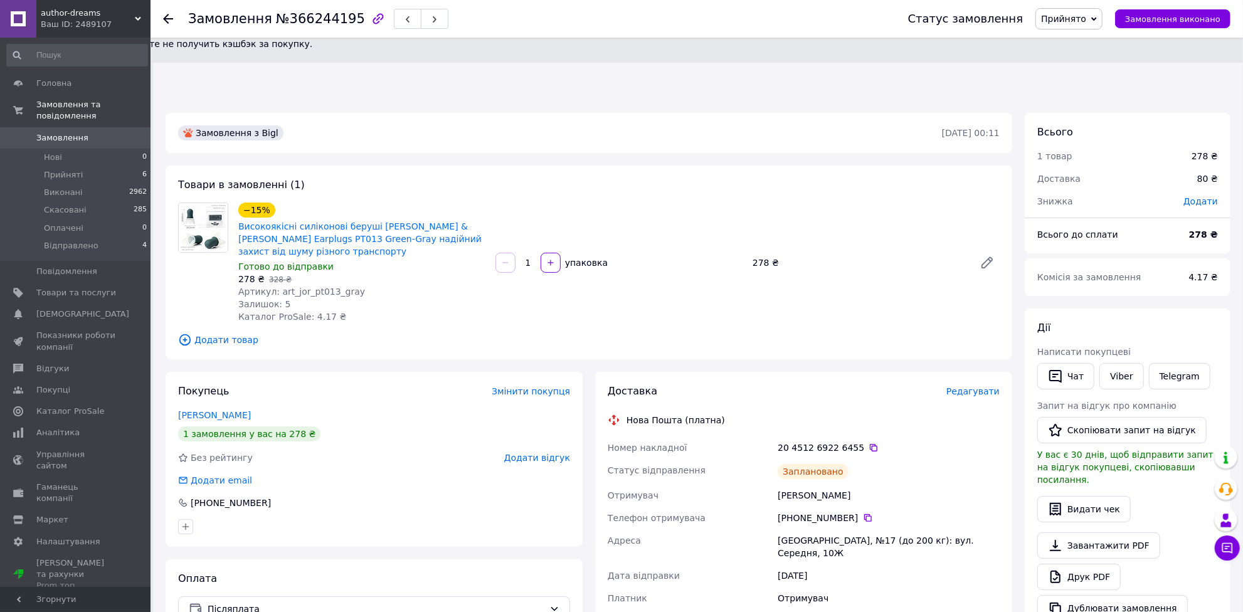
click at [169, 13] on div at bounding box center [168, 19] width 10 height 13
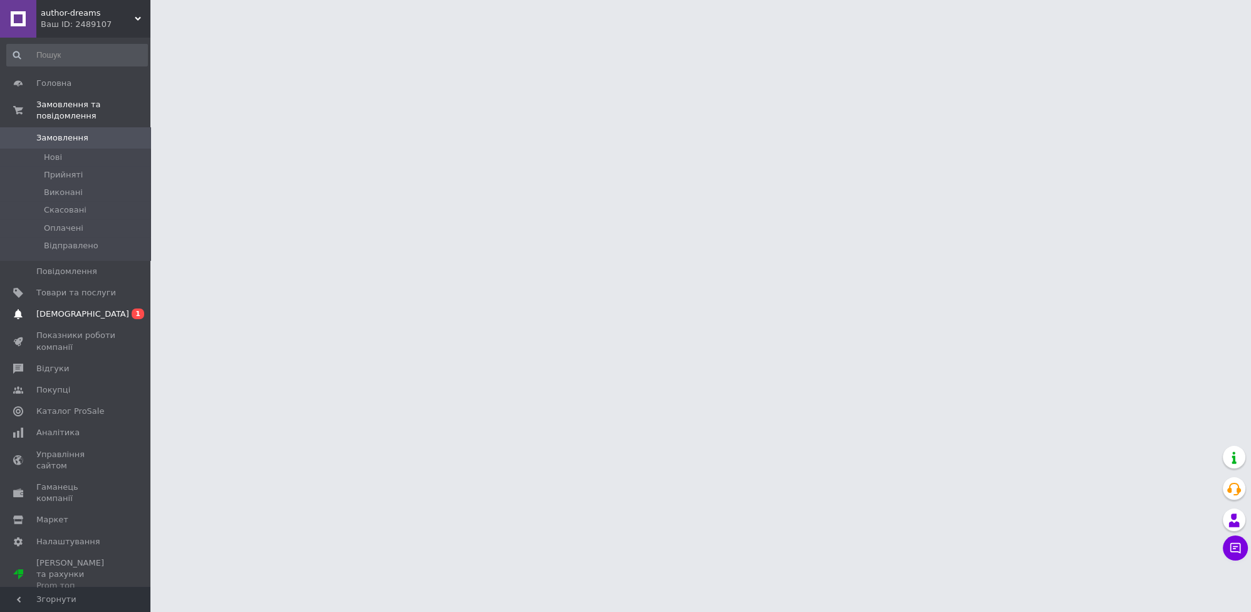
click at [76, 308] on span "[DEMOGRAPHIC_DATA]" at bounding box center [82, 313] width 93 height 11
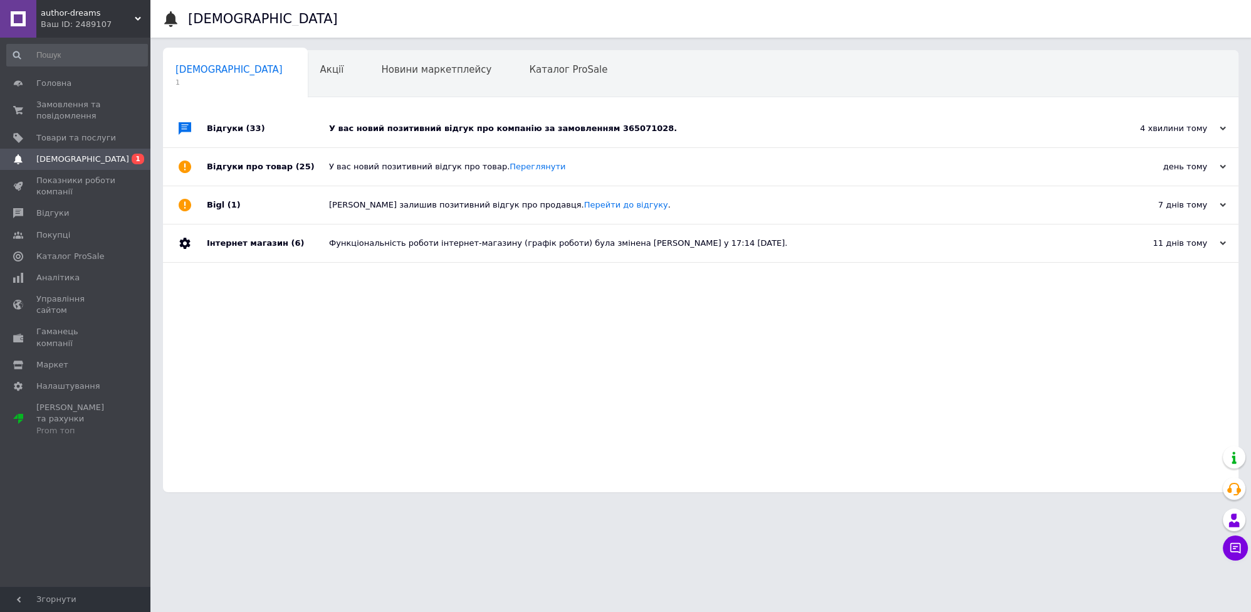
click at [389, 132] on div "У вас новий позитивний відгук про компанію за замовленням 365071028." at bounding box center [715, 128] width 772 height 11
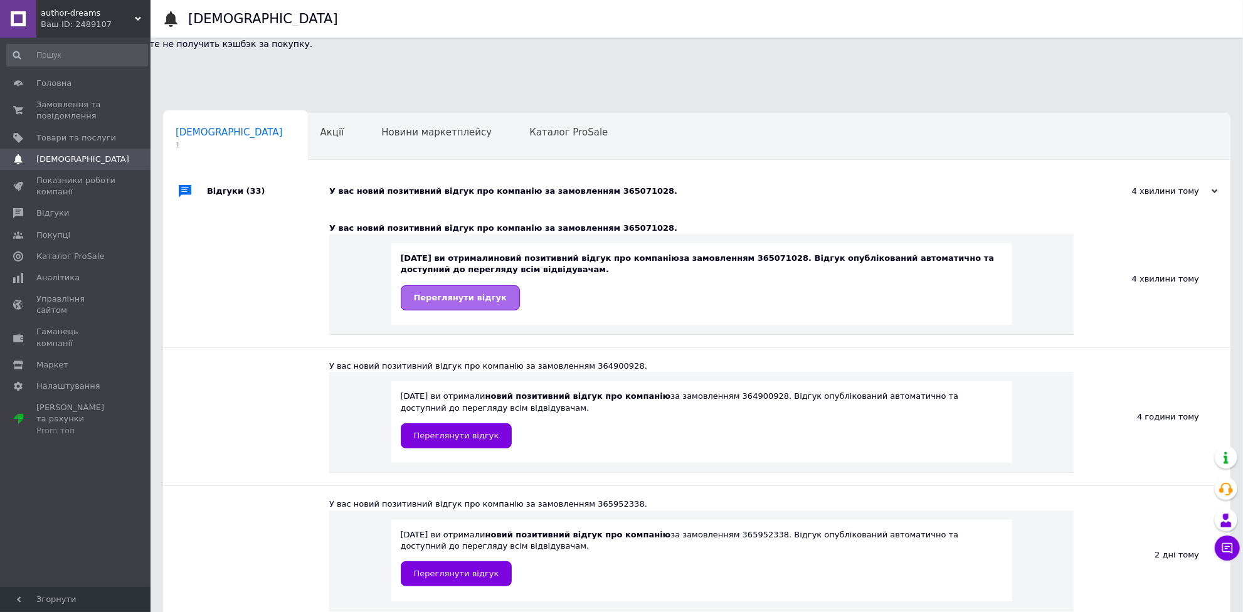
click at [473, 293] on span "Переглянути відгук" at bounding box center [460, 297] width 93 height 9
click at [70, 108] on span "Замовлення та повідомлення" at bounding box center [76, 110] width 80 height 23
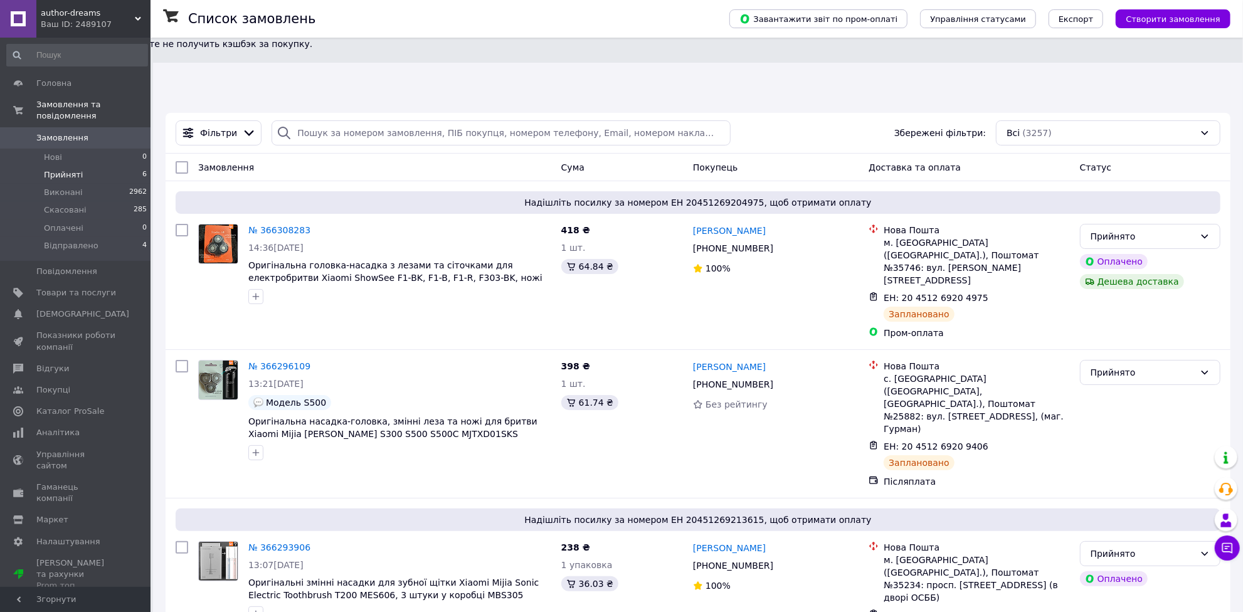
click at [66, 169] on span "Прийняті" at bounding box center [63, 174] width 39 height 11
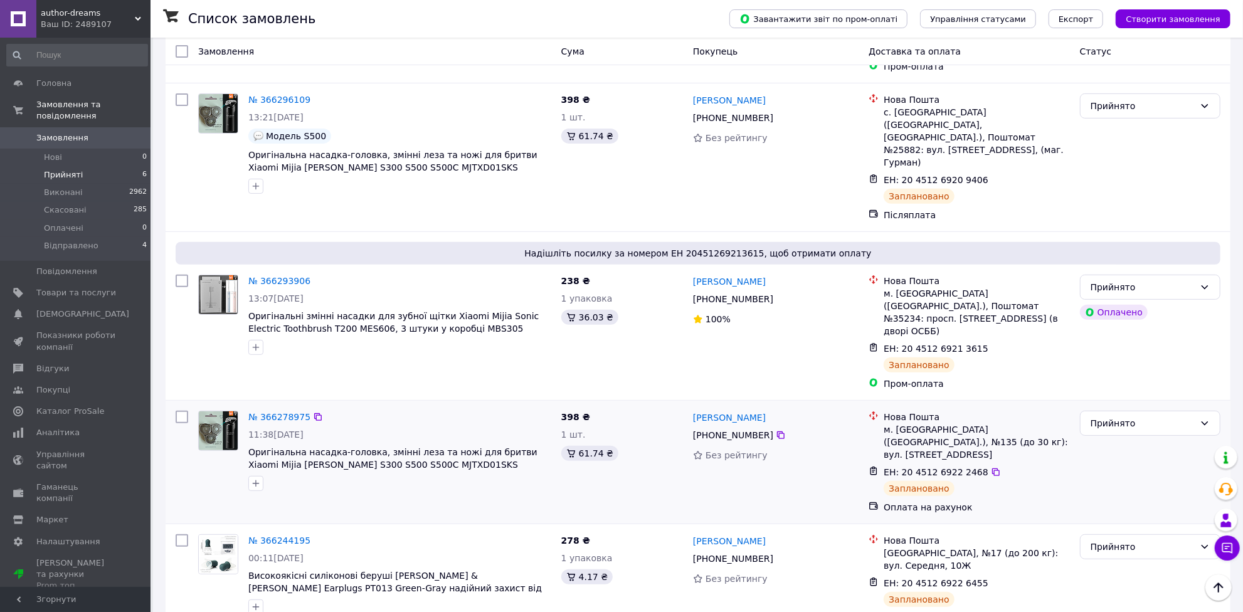
scroll to position [312, 0]
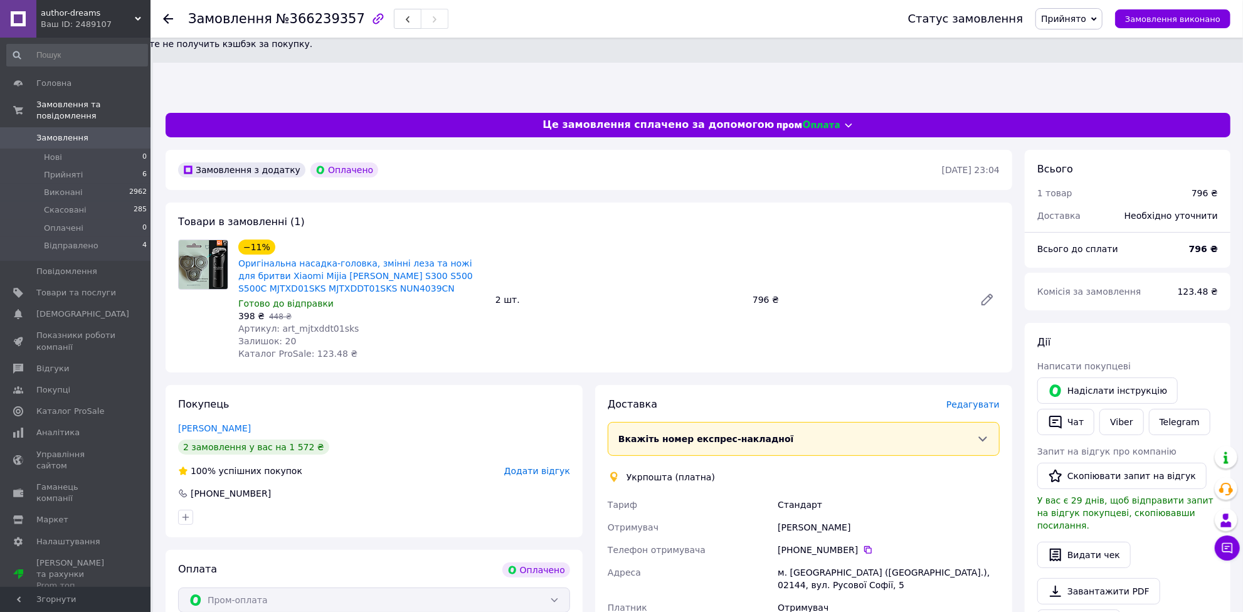
click at [973, 399] on span "Редагувати" at bounding box center [972, 404] width 53 height 10
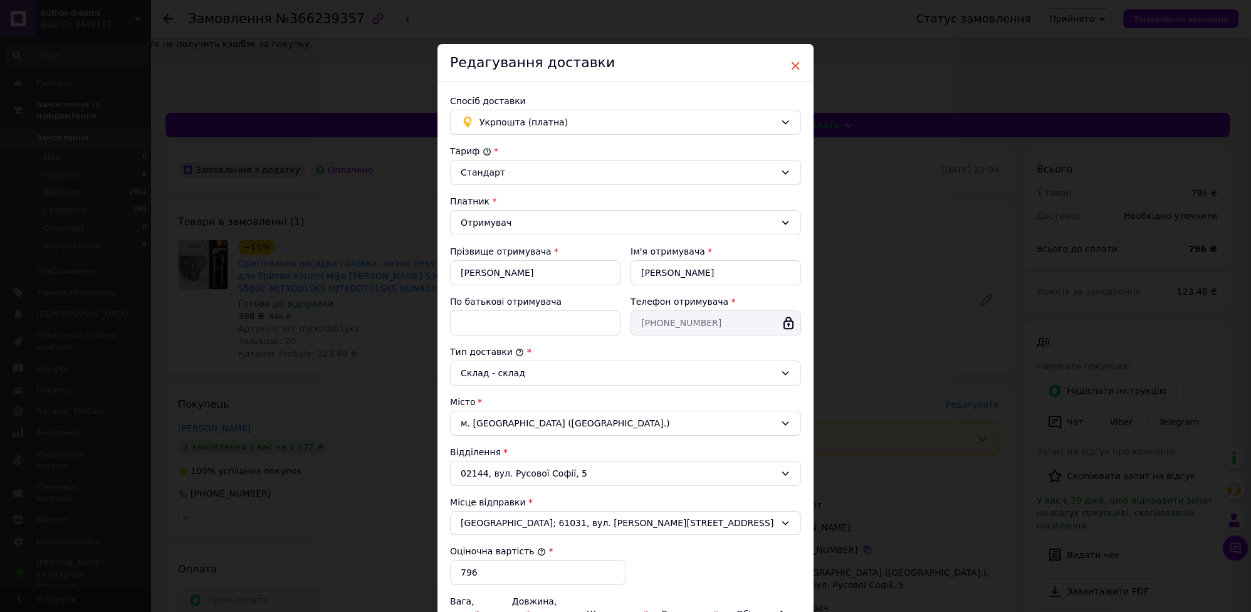
click at [796, 61] on span "×" at bounding box center [795, 65] width 11 height 21
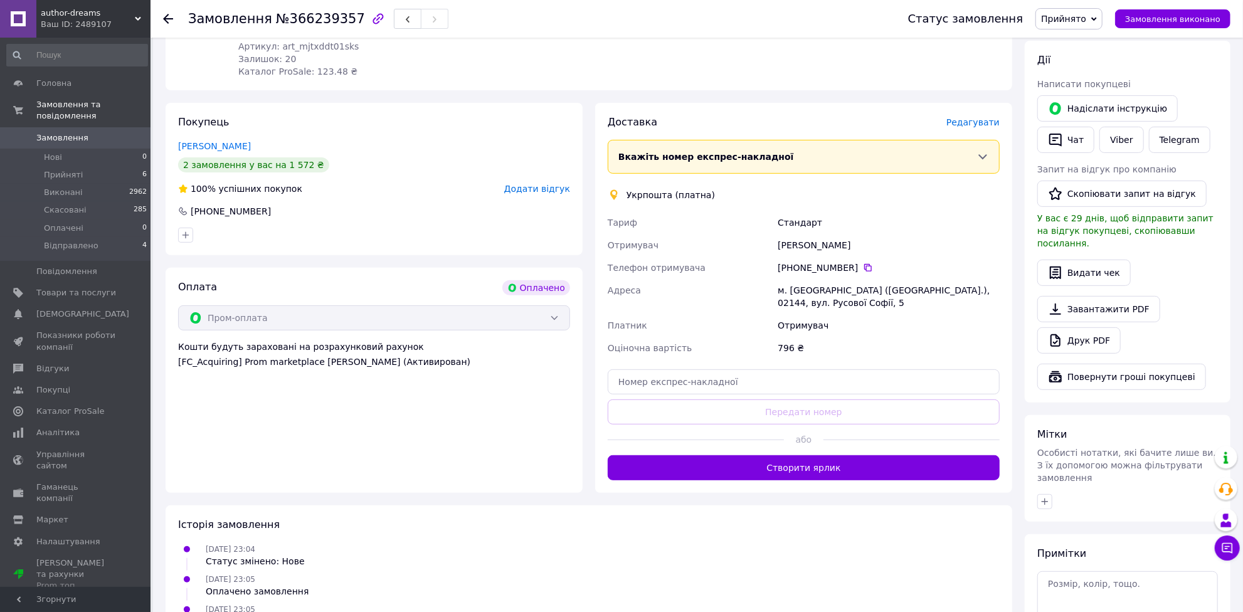
scroll to position [290, 0]
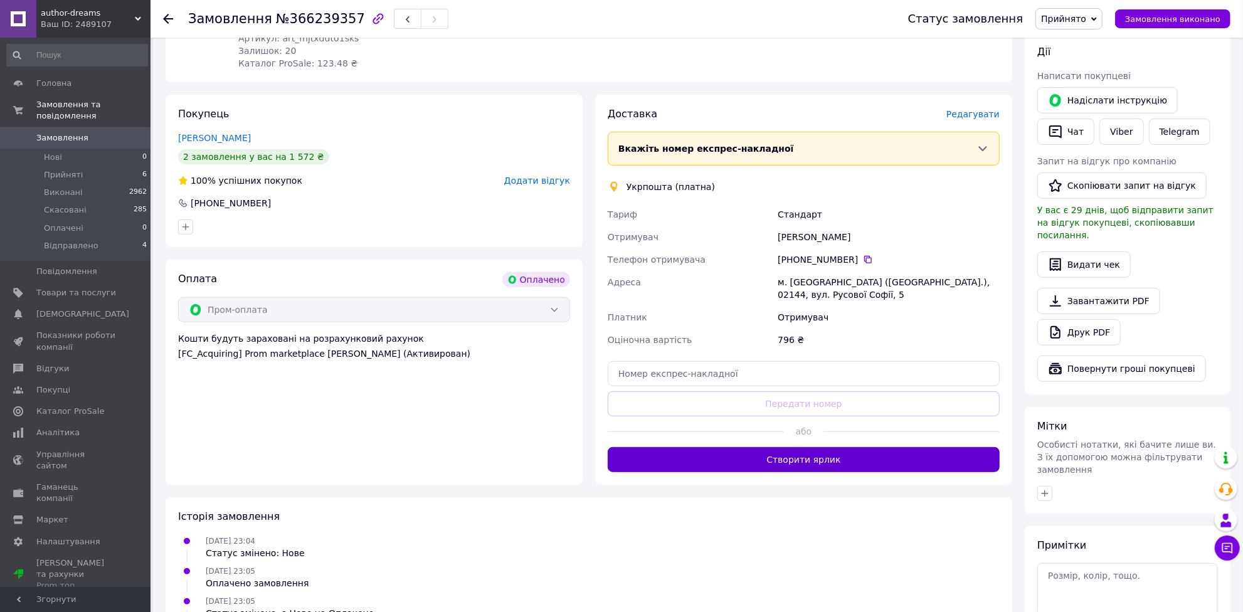
click at [853, 447] on button "Створити ярлик" at bounding box center [804, 459] width 392 height 25
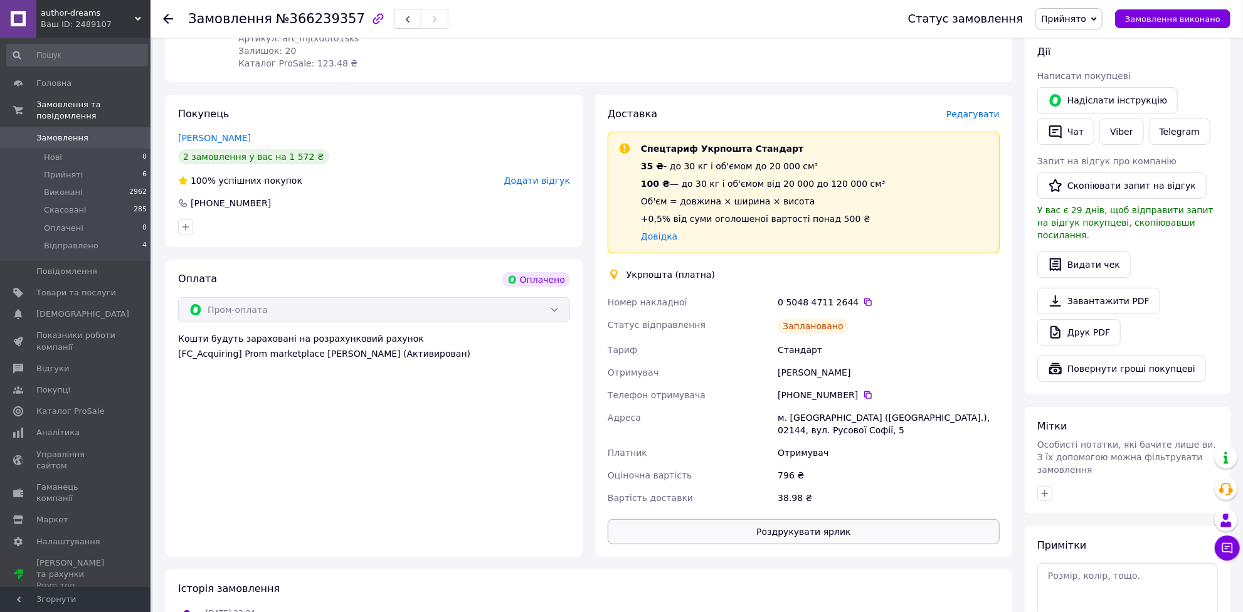
click at [832, 519] on button "Роздрукувати ярлик" at bounding box center [804, 531] width 392 height 25
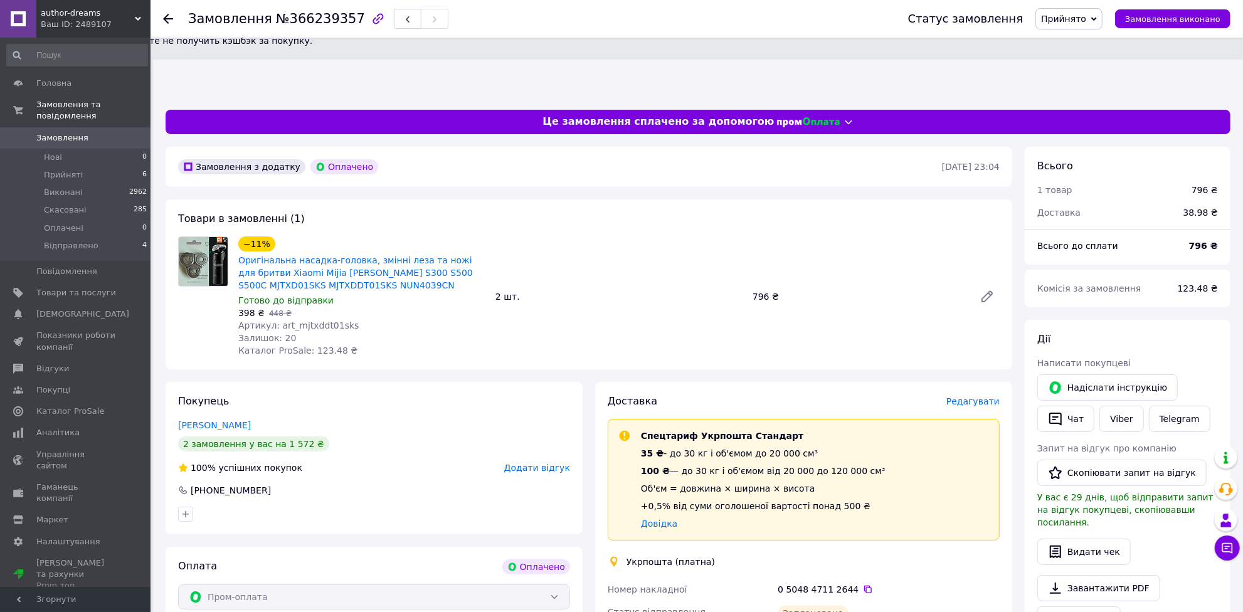
scroll to position [0, 0]
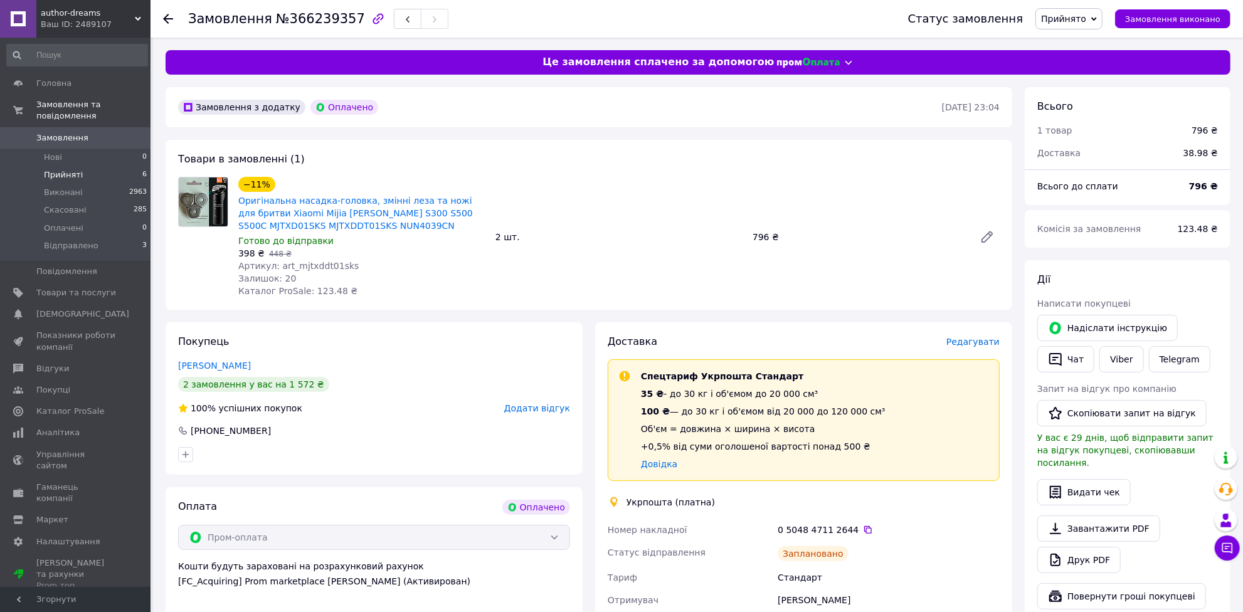
click at [84, 166] on li "Прийняті 6" at bounding box center [77, 175] width 154 height 18
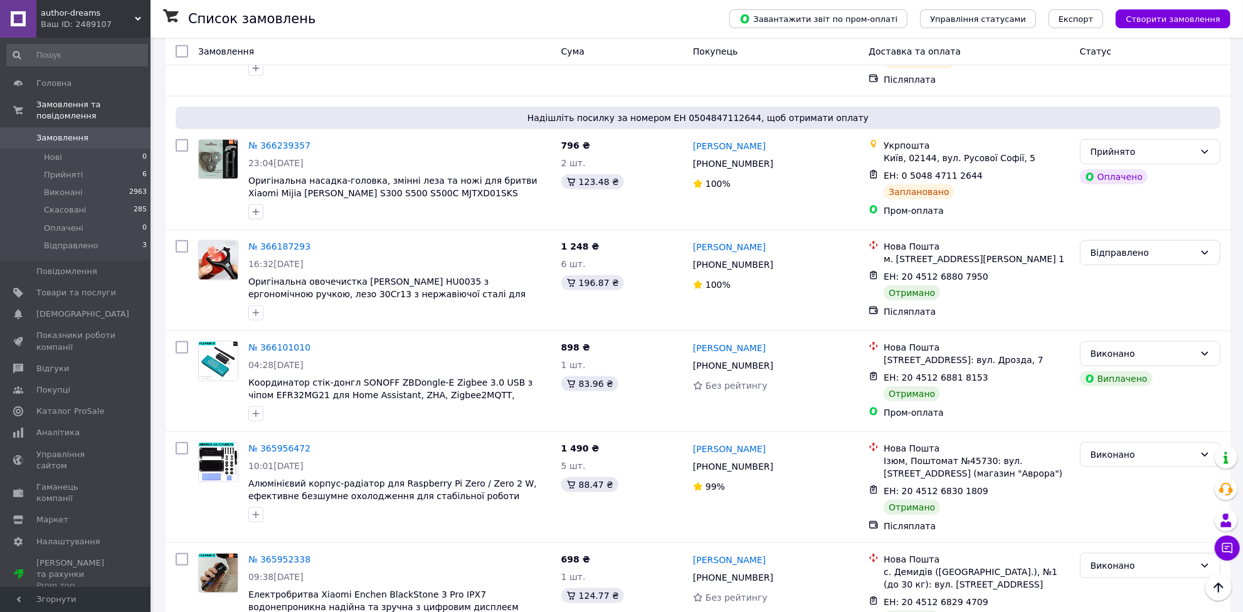
scroll to position [912, 0]
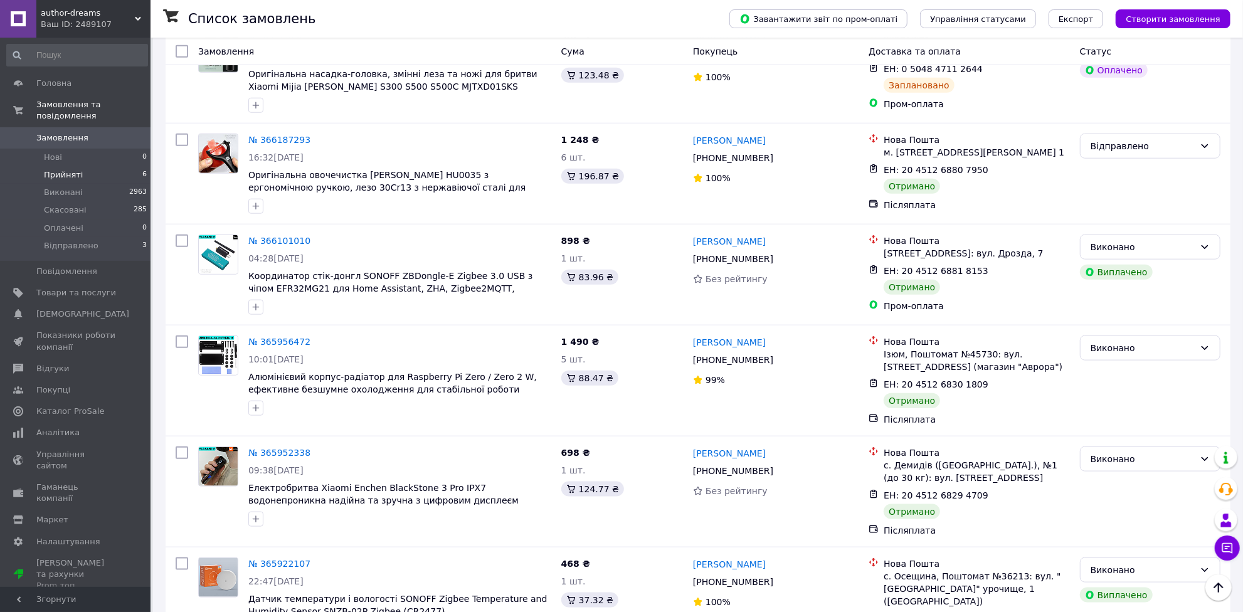
click at [76, 169] on span "Прийняті" at bounding box center [63, 174] width 39 height 11
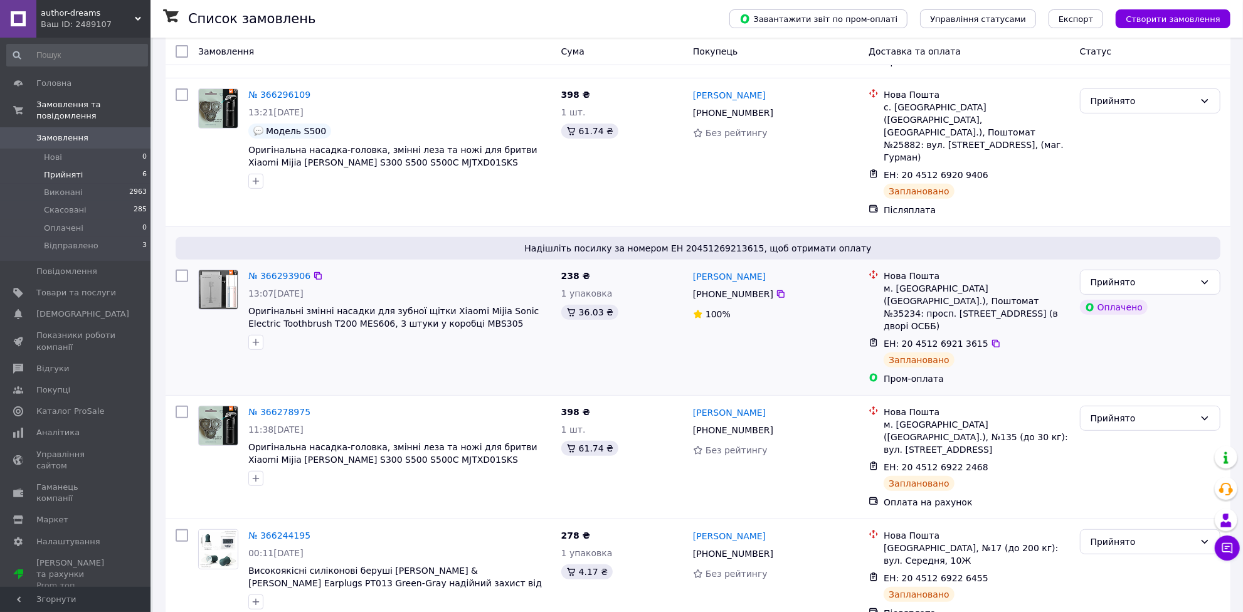
scroll to position [312, 0]
